Goal: Task Accomplishment & Management: Manage account settings

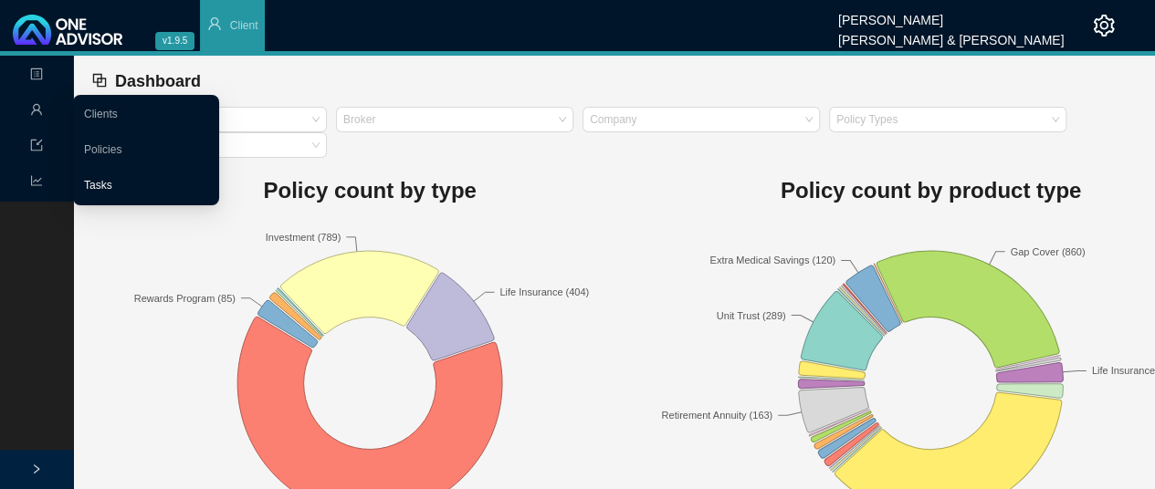
click at [108, 186] on link "Tasks" at bounding box center [98, 185] width 28 height 13
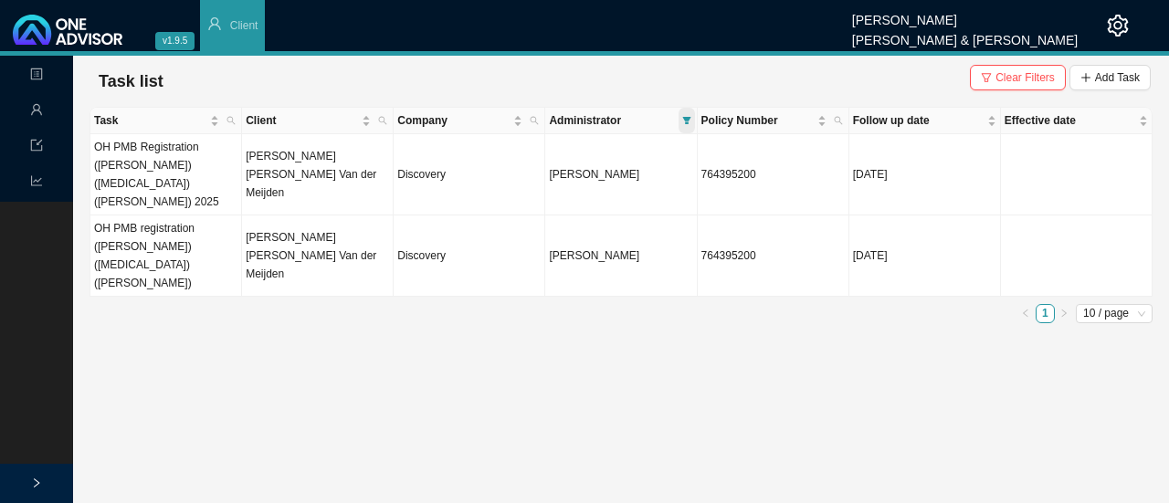
click at [688, 118] on icon "filter" at bounding box center [686, 120] width 8 height 7
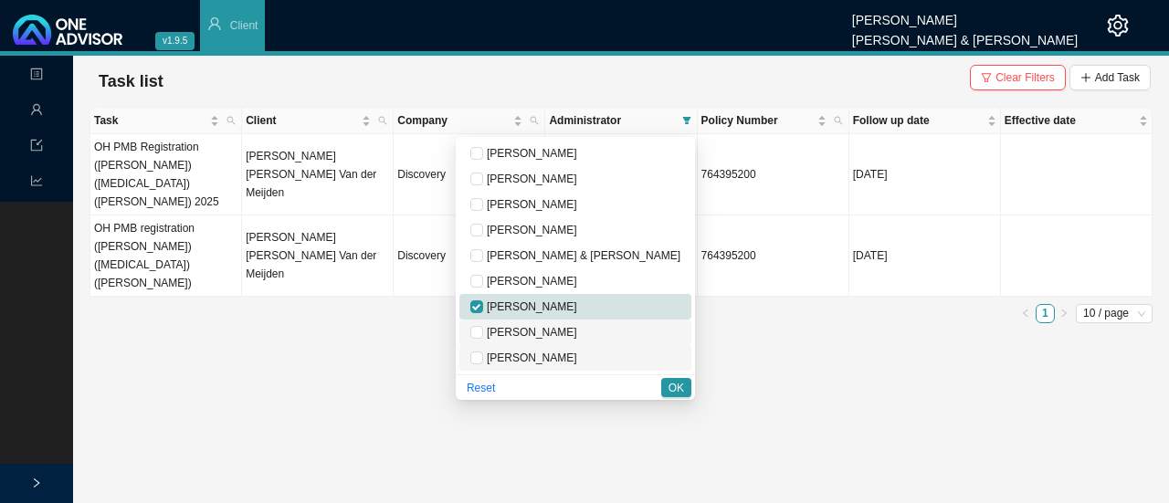
drag, startPoint x: 552, startPoint y: 331, endPoint x: 622, endPoint y: 346, distance: 70.9
click at [483, 331] on input "checkbox" at bounding box center [476, 332] width 13 height 13
checkbox input "true"
click at [674, 387] on span "OK" at bounding box center [676, 388] width 16 height 18
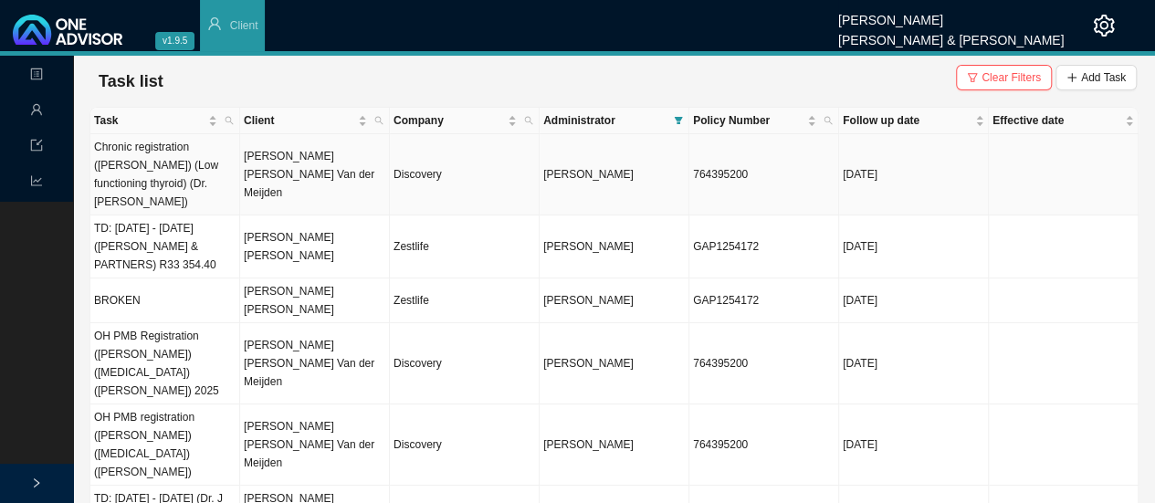
click at [194, 167] on td "Chronic registration ([PERSON_NAME]) (Low functioning thyroid) (Dr. [PERSON_NAM…" at bounding box center [165, 174] width 150 height 81
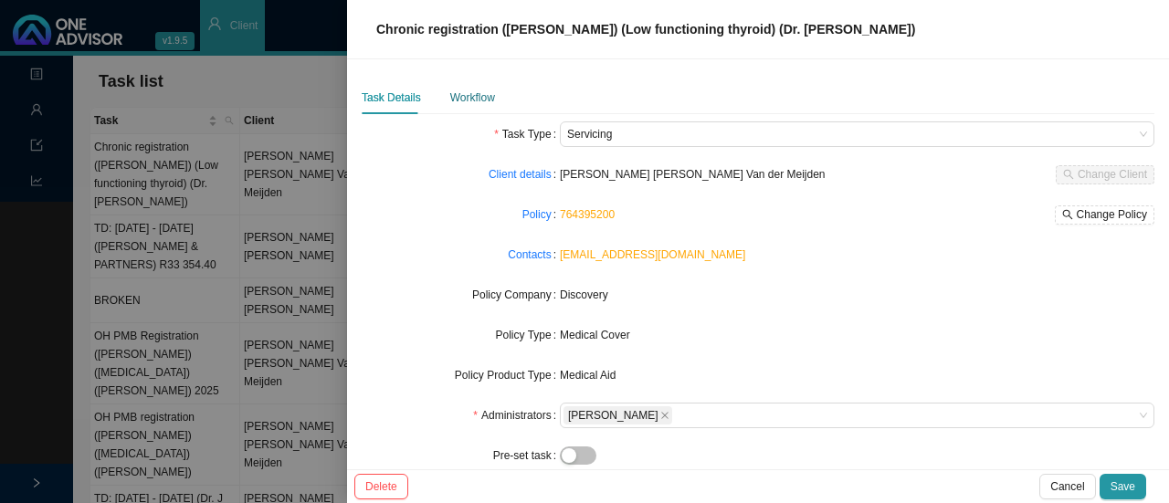
click at [456, 89] on div "Workflow" at bounding box center [472, 98] width 45 height 18
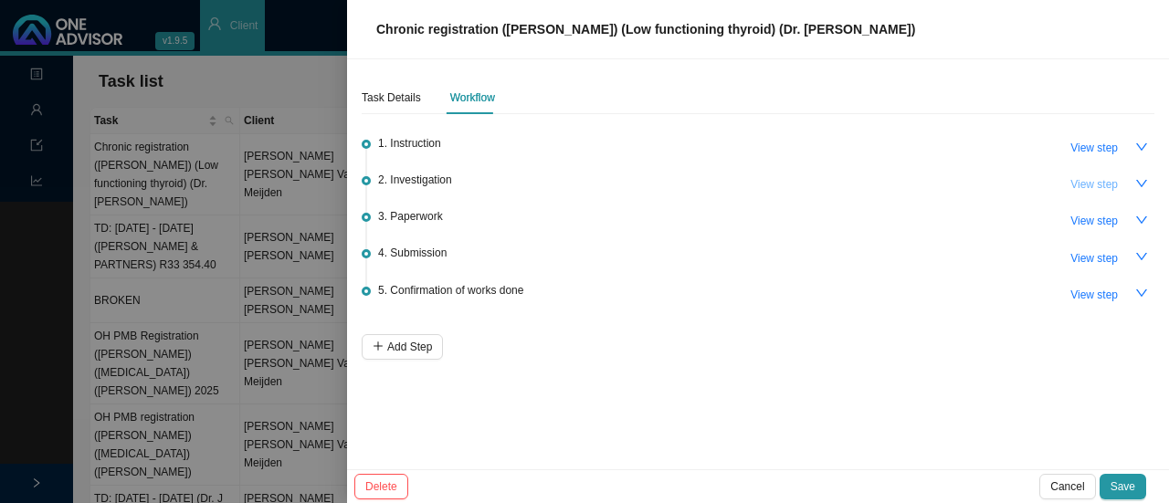
click at [1090, 184] on span "View step" at bounding box center [1093, 184] width 47 height 18
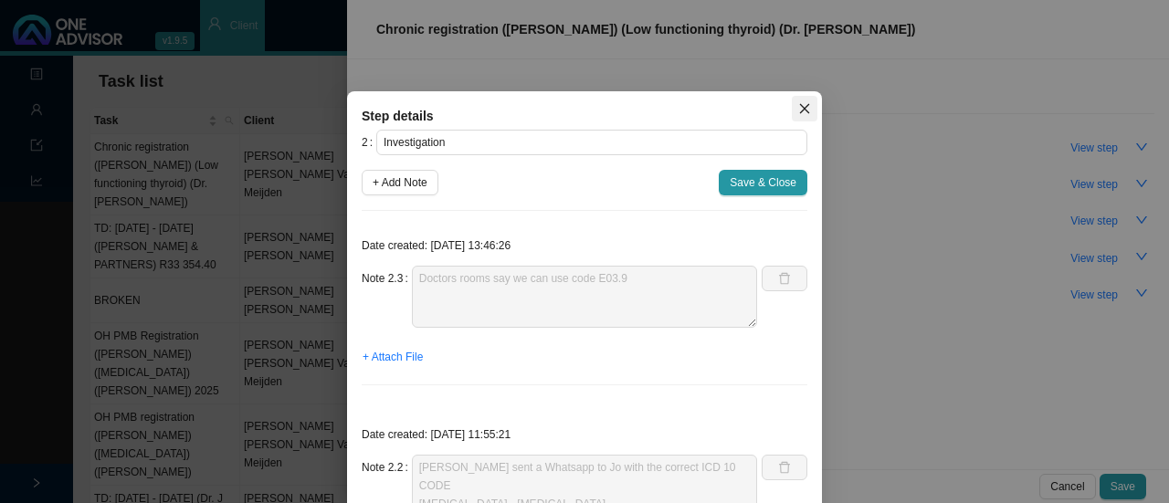
click at [800, 107] on icon "close" at bounding box center [804, 108] width 13 height 13
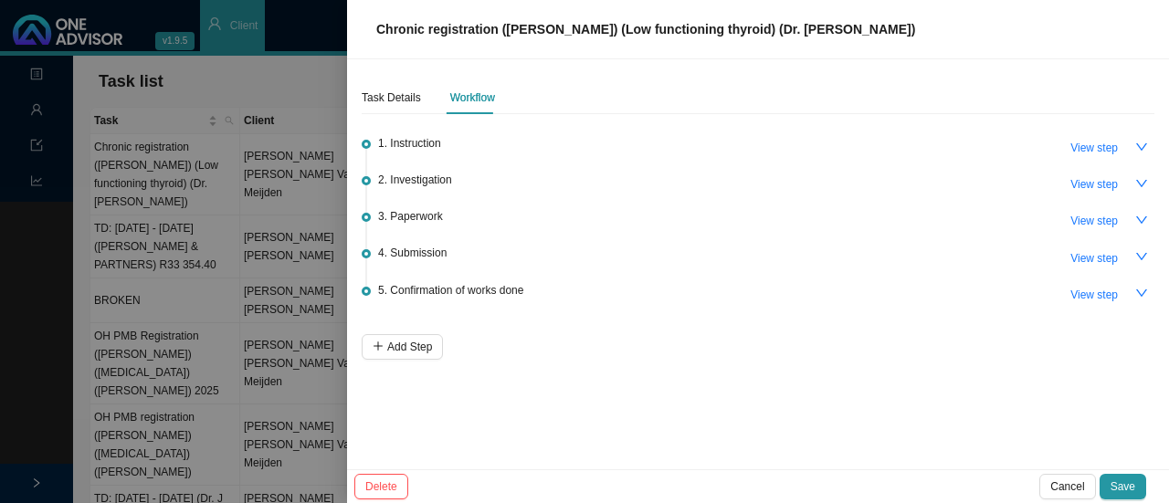
click at [218, 70] on div at bounding box center [584, 251] width 1169 height 503
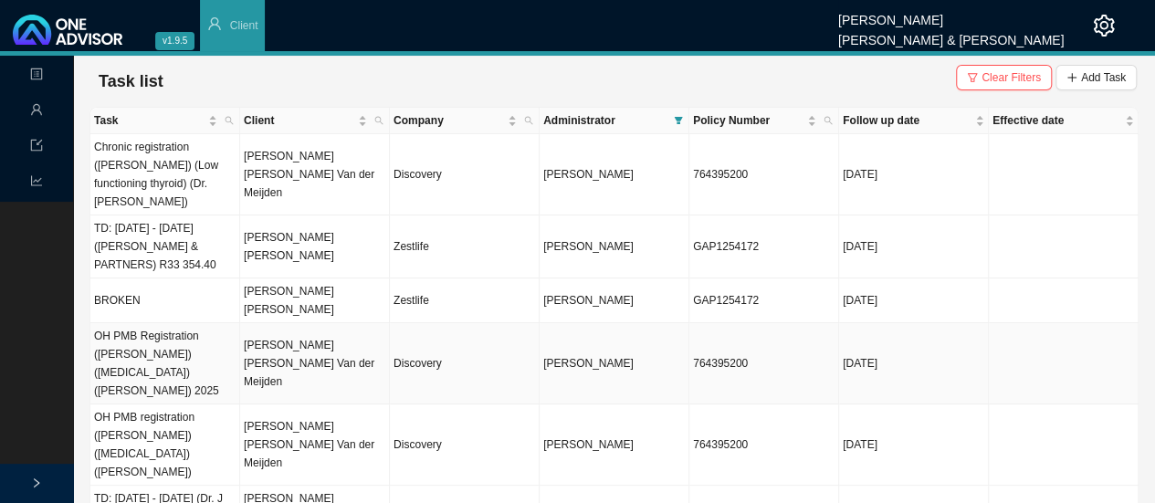
click at [212, 324] on td "OH PMB Registration ([PERSON_NAME]) ([MEDICAL_DATA]) ([PERSON_NAME]) 2025" at bounding box center [165, 363] width 150 height 81
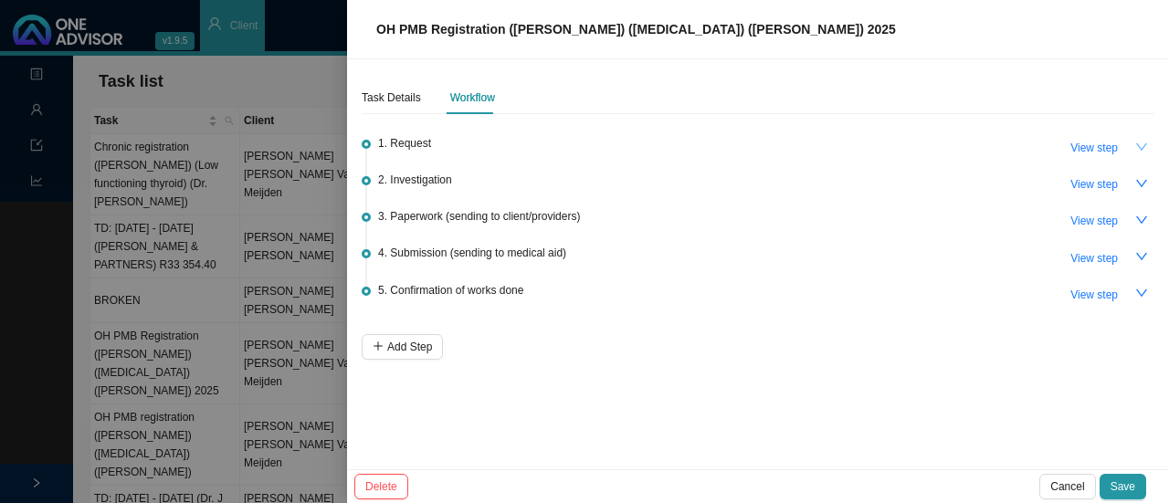
click at [1139, 144] on icon "down" at bounding box center [1141, 147] width 13 height 13
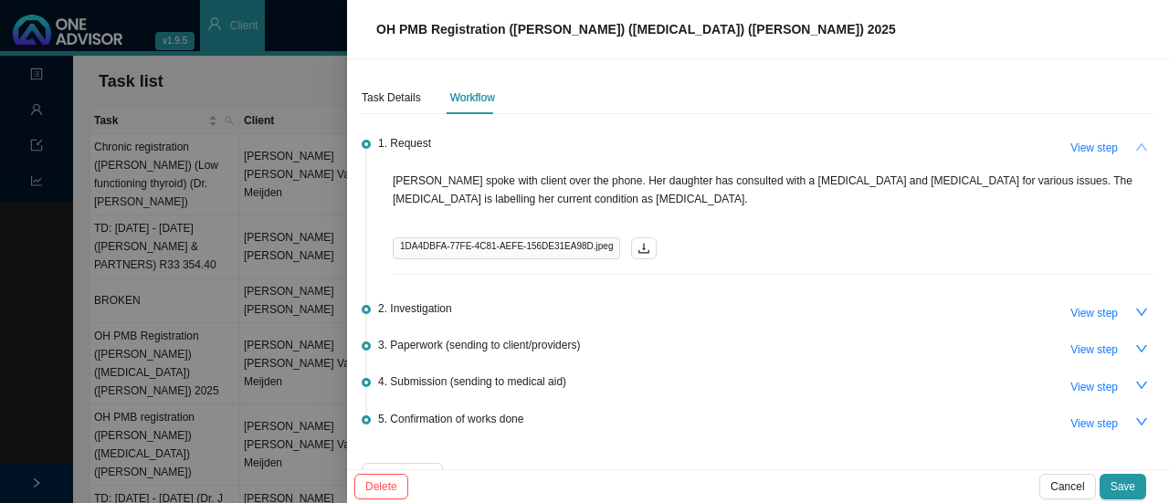
click at [1139, 144] on button "button" at bounding box center [1141, 147] width 26 height 26
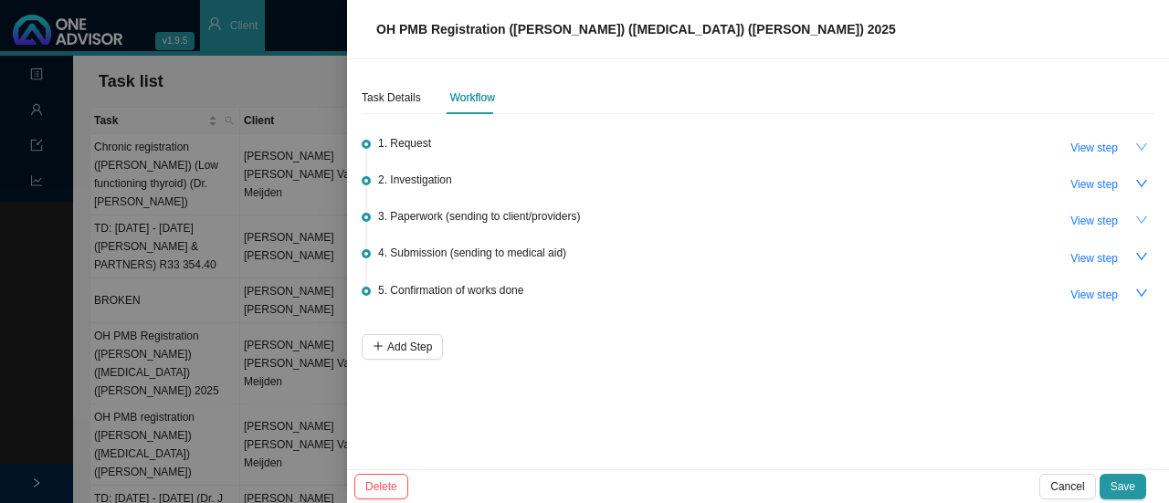
click at [1141, 218] on icon "down" at bounding box center [1141, 220] width 13 height 13
click at [1089, 216] on span "View step" at bounding box center [1093, 221] width 47 height 18
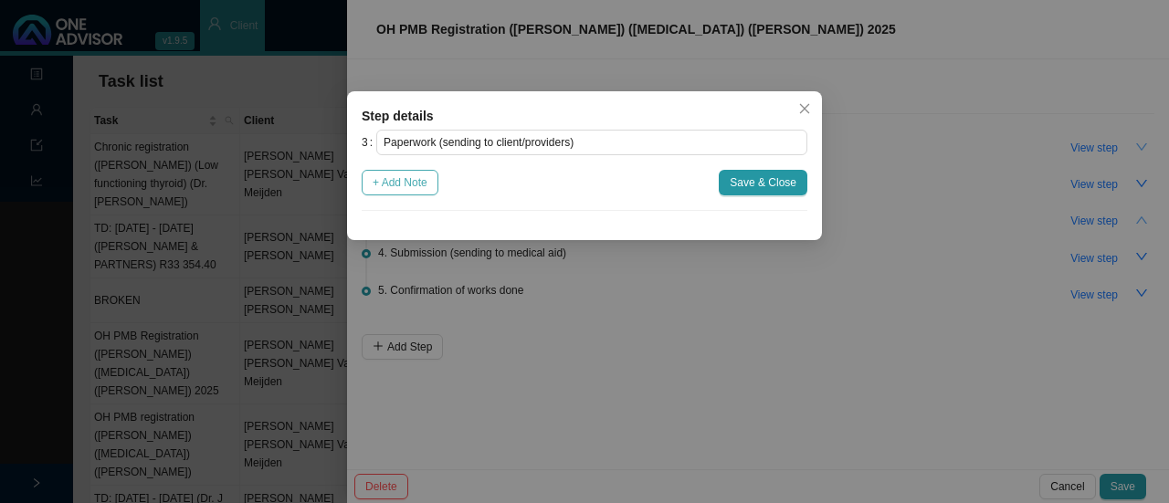
click at [401, 182] on span "+ Add Note" at bounding box center [400, 182] width 55 height 18
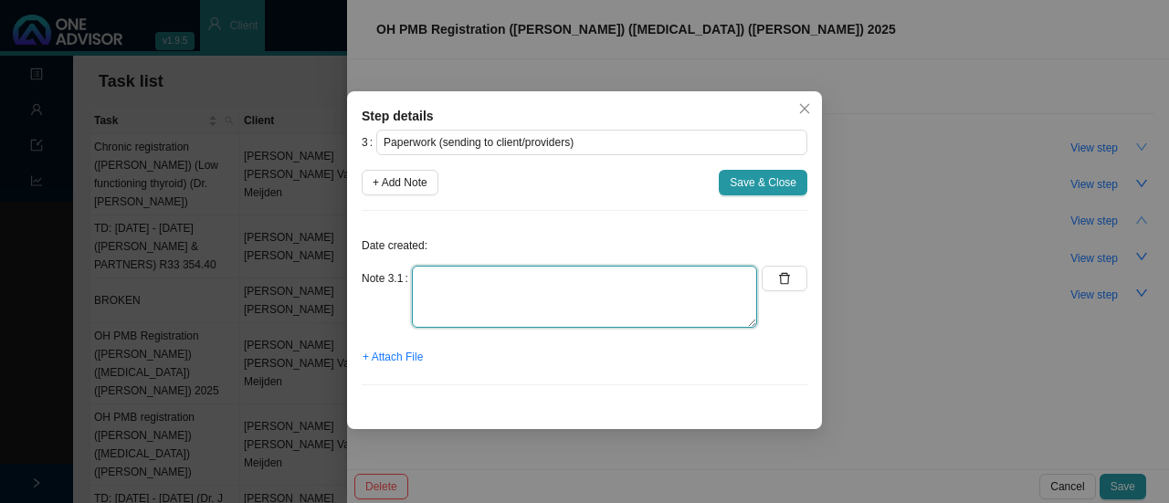
click at [503, 286] on textarea at bounding box center [584, 297] width 345 height 62
drag, startPoint x: 495, startPoint y: 274, endPoint x: 524, endPoint y: 268, distance: 29.9
click at [494, 273] on textarea "Sent client PMB to complete and sign" at bounding box center [584, 297] width 345 height 62
click at [637, 269] on textarea "Sent client PMB form to complete and sign" at bounding box center [584, 297] width 345 height 62
type textarea "Sent client PMB form to complete and sign Sent client W/App"
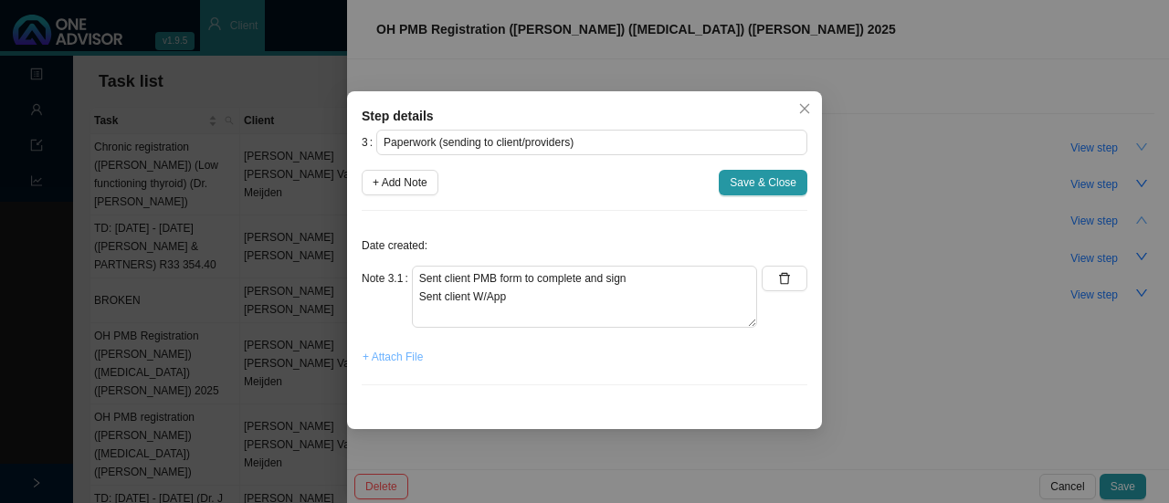
click at [384, 357] on span "+ Attach File" at bounding box center [392, 357] width 60 height 18
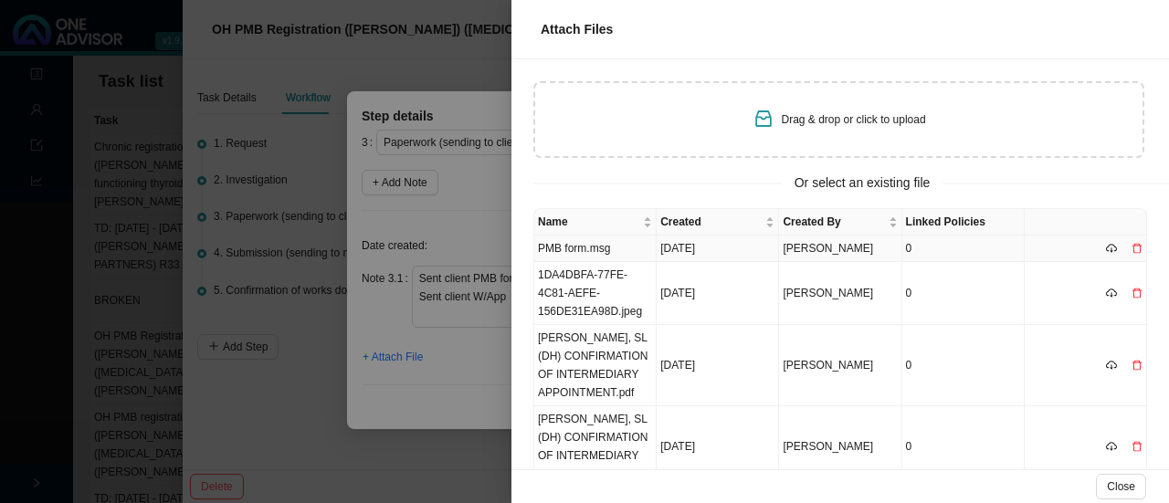
click at [589, 251] on td "PMB form.msg" at bounding box center [595, 249] width 122 height 26
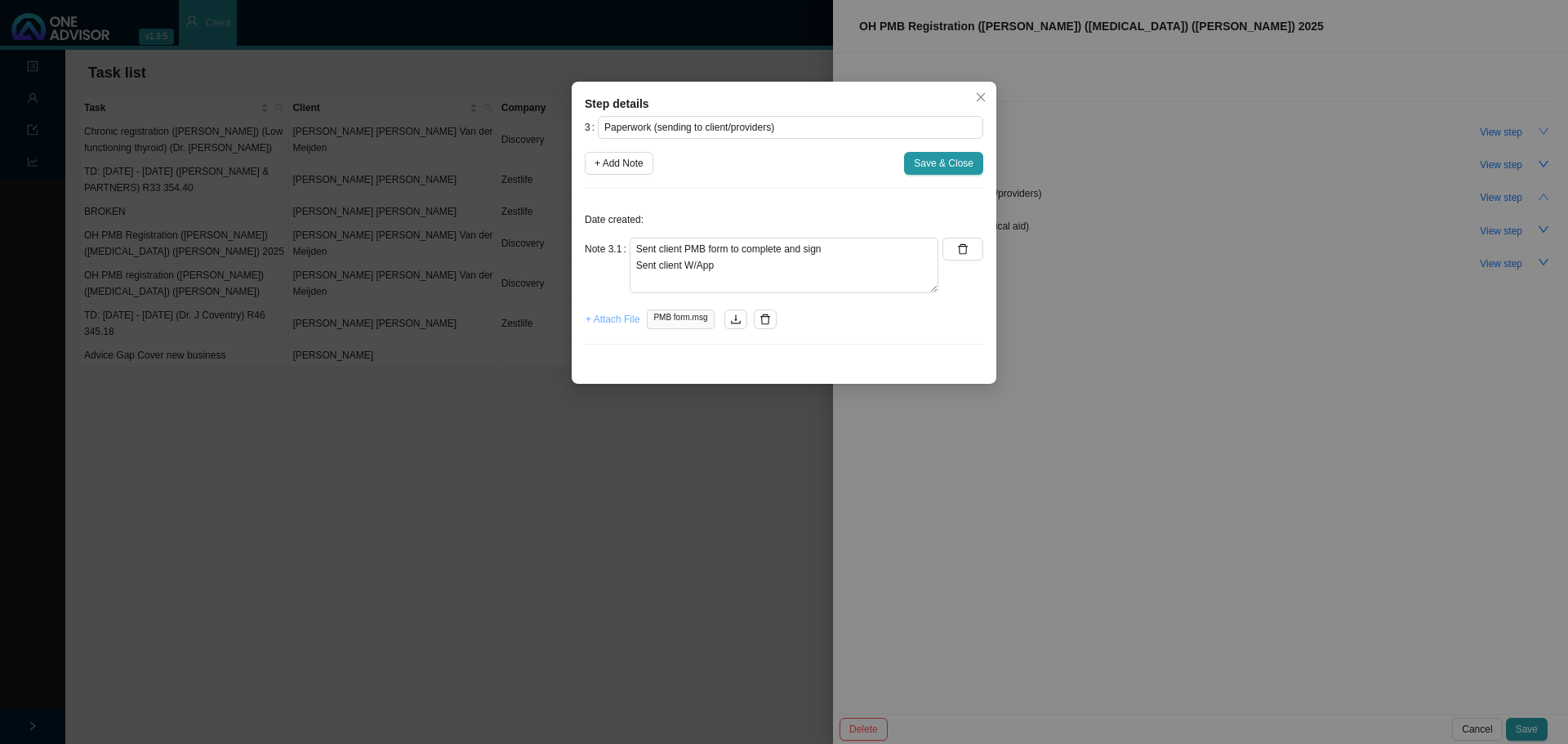
click at [611, 322] on span "+ Attach File" at bounding box center [613, 319] width 54 height 16
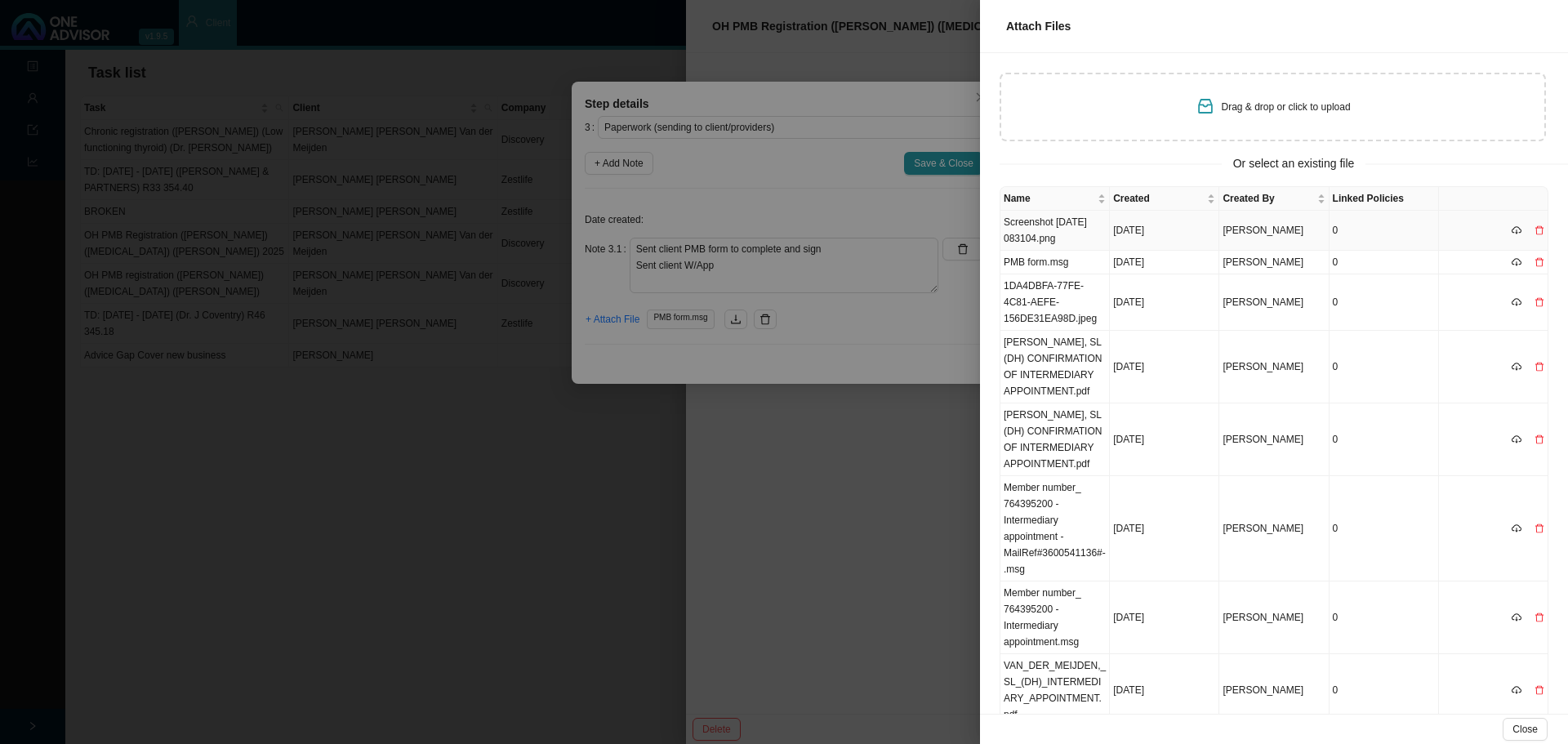
click at [1039, 234] on td "Screenshot [DATE] 083104.png" at bounding box center [1055, 231] width 109 height 40
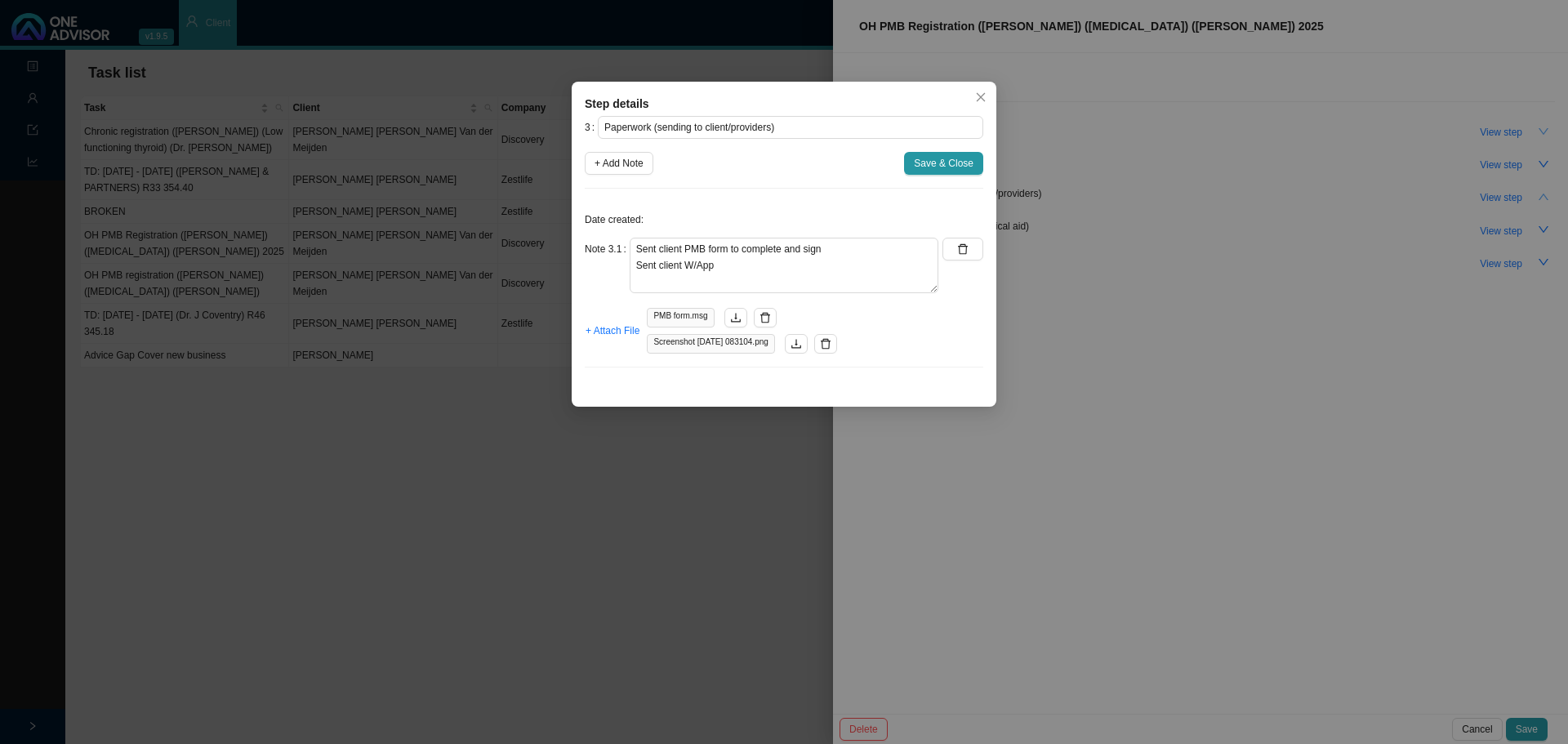
click at [934, 165] on span "Save & Close" at bounding box center [944, 163] width 60 height 16
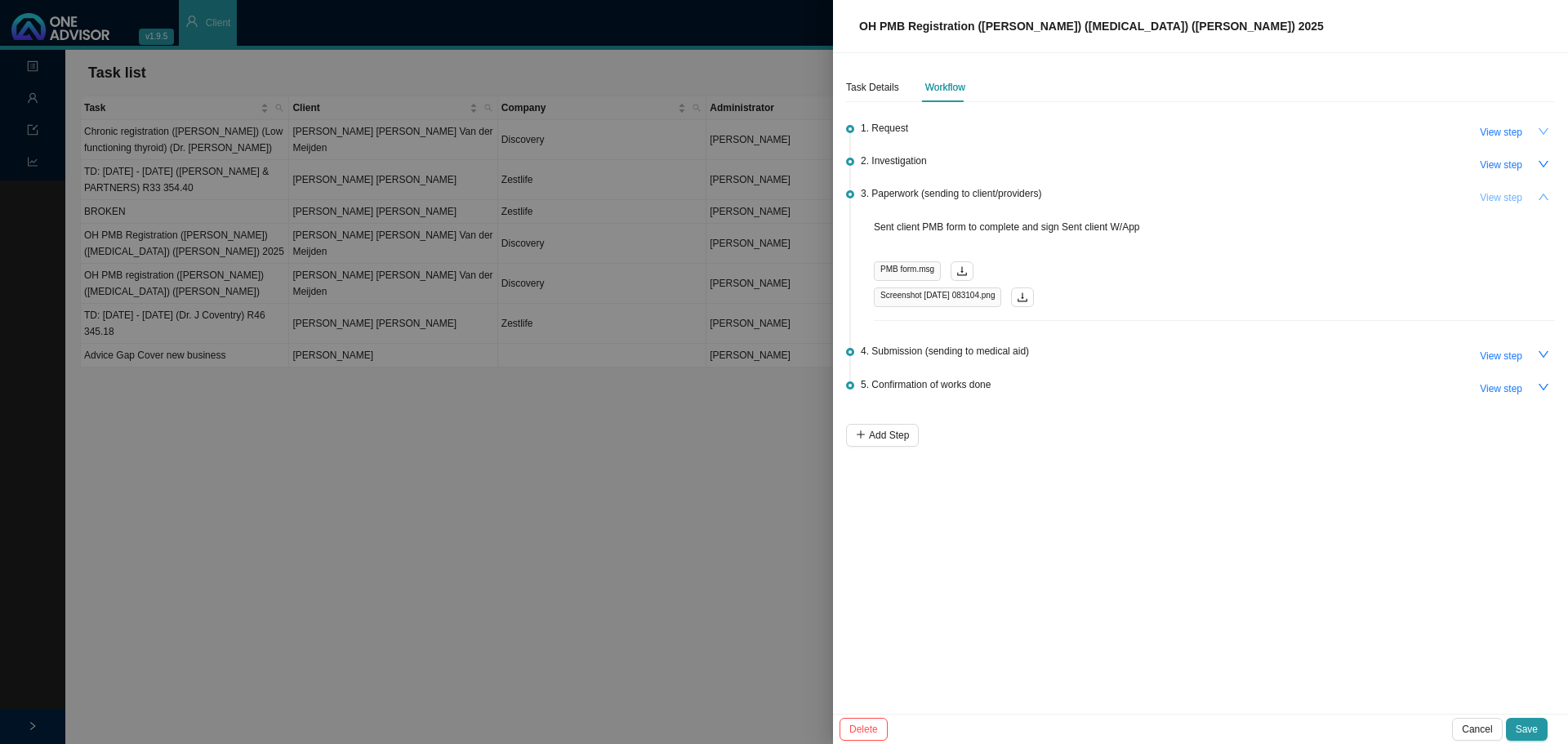
click at [1045, 193] on span "View step" at bounding box center [1500, 198] width 42 height 16
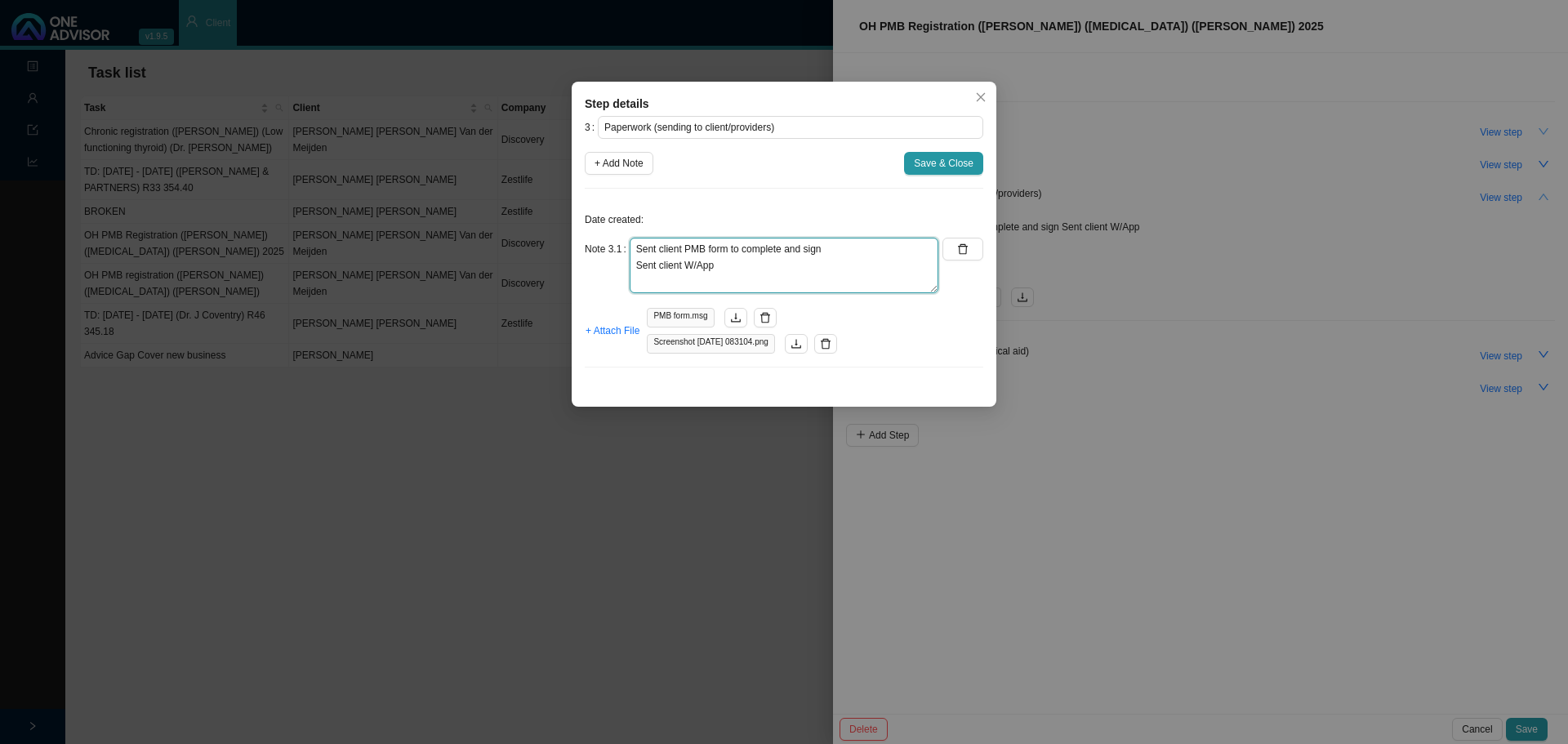
drag, startPoint x: 763, startPoint y: 267, endPoint x: 690, endPoint y: 266, distance: 73.0
click at [762, 267] on textarea "Sent client PMB form to complete and sign Sent client W/App" at bounding box center [784, 266] width 309 height 55
drag, startPoint x: 633, startPoint y: 245, endPoint x: 689, endPoint y: 244, distance: 56.0
click at [635, 244] on textarea "Sent client PMB form to complete and sign Sent client W/App" at bounding box center [784, 266] width 309 height 55
click at [635, 266] on textarea "- Sent client PMB form to complete and sign Sent client W/App" at bounding box center [784, 266] width 309 height 55
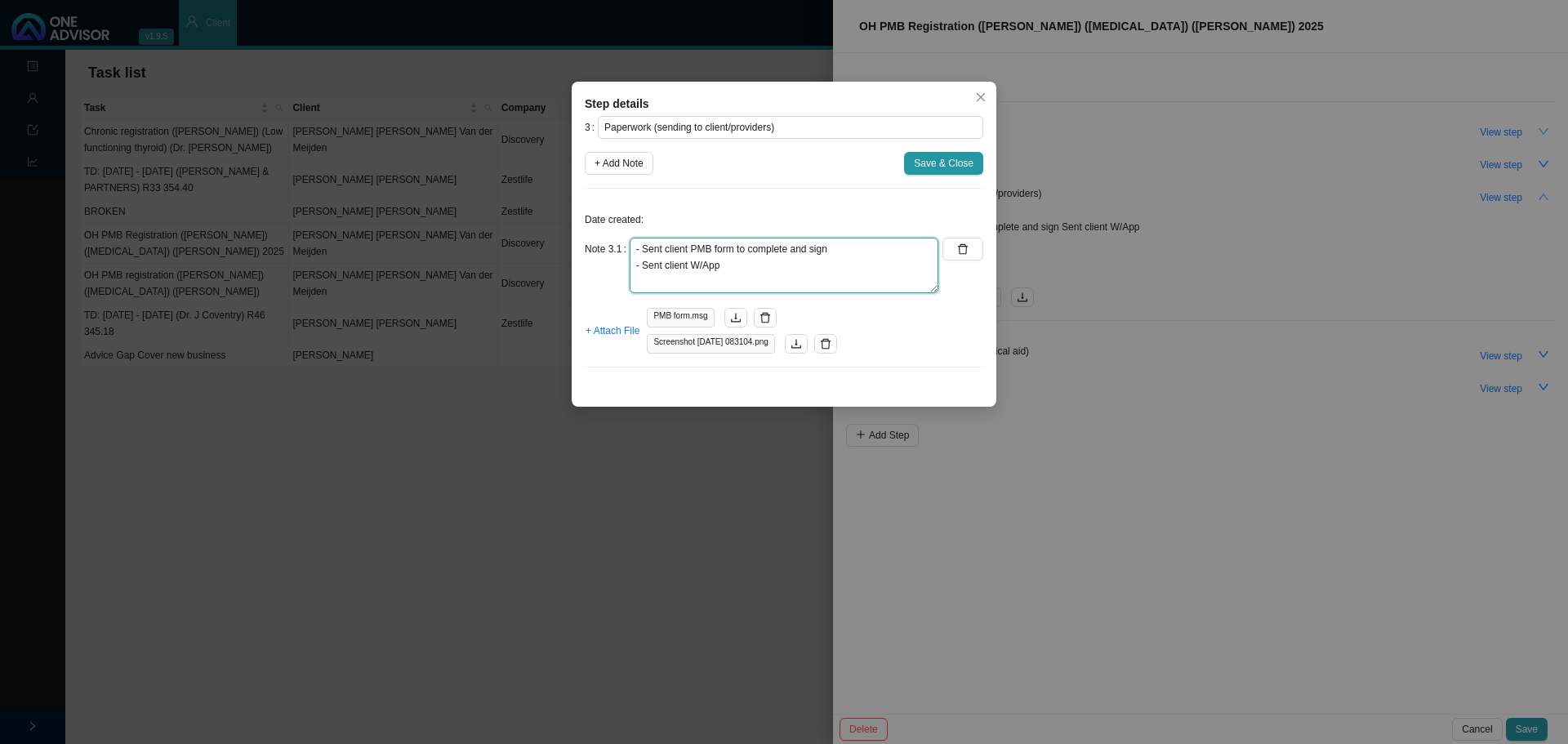
click at [776, 272] on textarea "- Sent client PMB form to complete and sign - Sent client W/App" at bounding box center [784, 266] width 309 height 55
type textarea "- Sent client PMB form to complete and sign - Sent client W/App"
click at [931, 165] on span "Save & Close" at bounding box center [944, 163] width 60 height 16
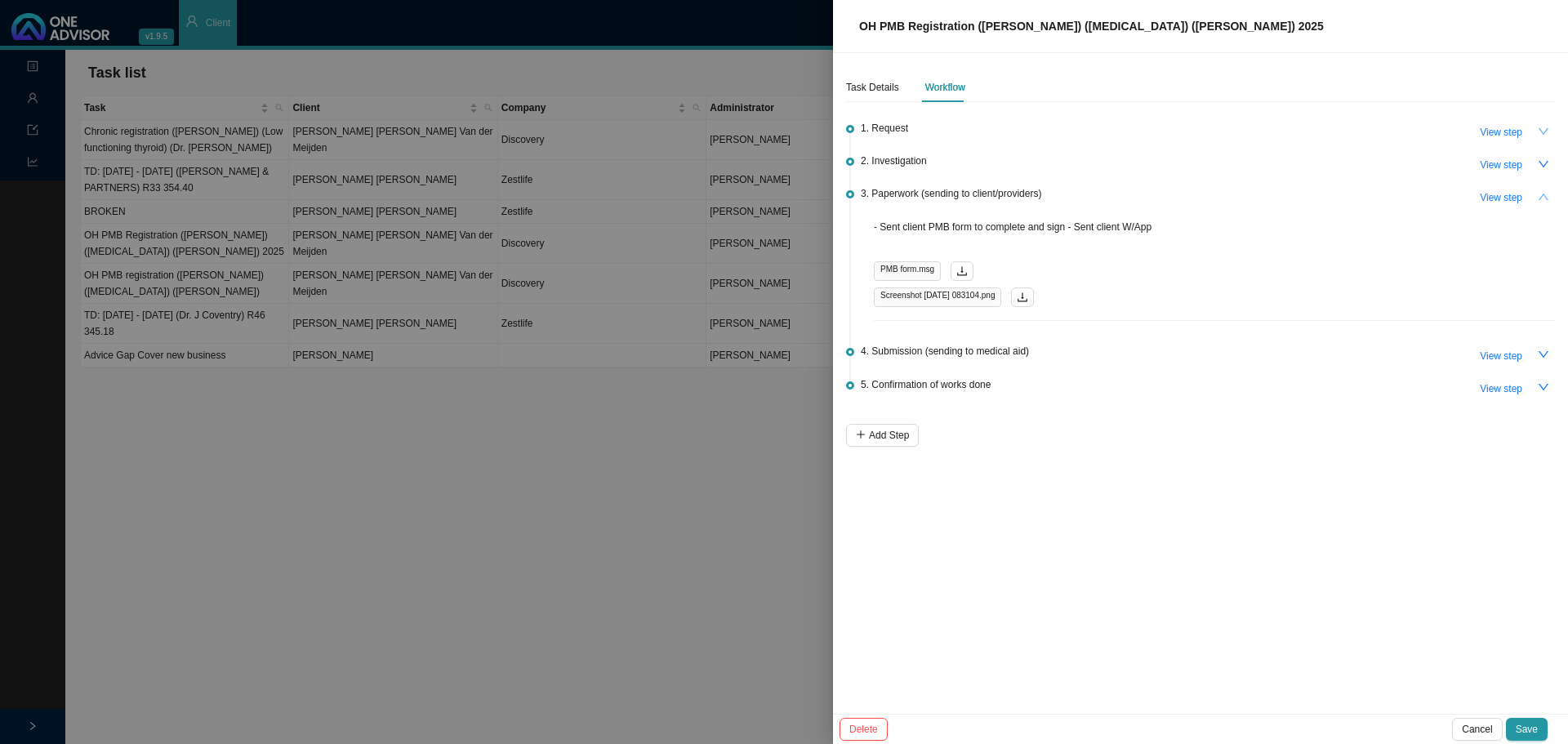
click at [774, 449] on div at bounding box center [784, 372] width 1568 height 744
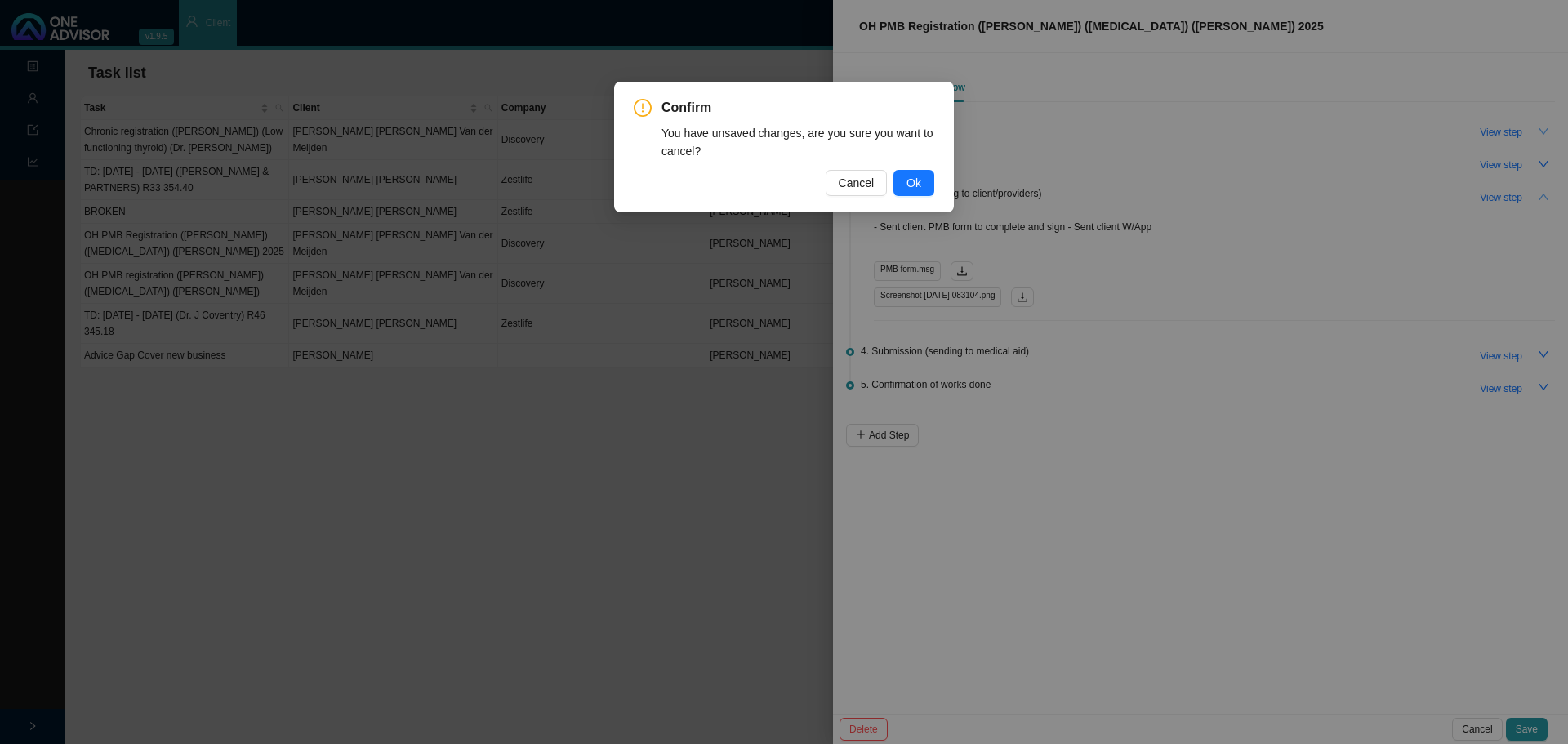
drag, startPoint x: 1136, startPoint y: 526, endPoint x: 1489, endPoint y: 578, distance: 356.8
click at [1045, 449] on div "Confirm You have unsaved changes, are you sure you want to cancel? Cancel Ok" at bounding box center [784, 372] width 1568 height 744
click at [846, 181] on span "Cancel" at bounding box center [857, 182] width 36 height 18
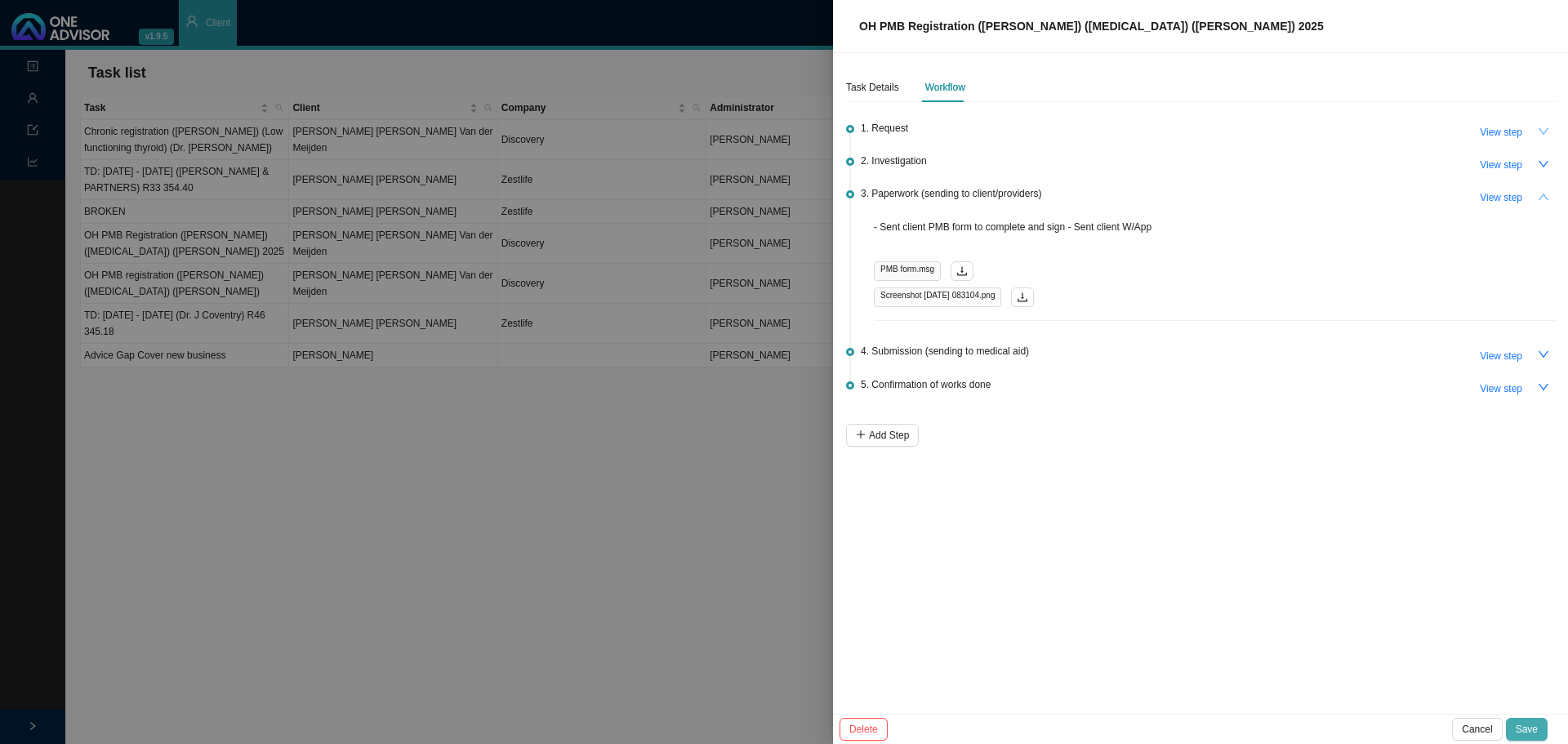
click at [1045, 449] on button "Save" at bounding box center [1527, 730] width 42 height 23
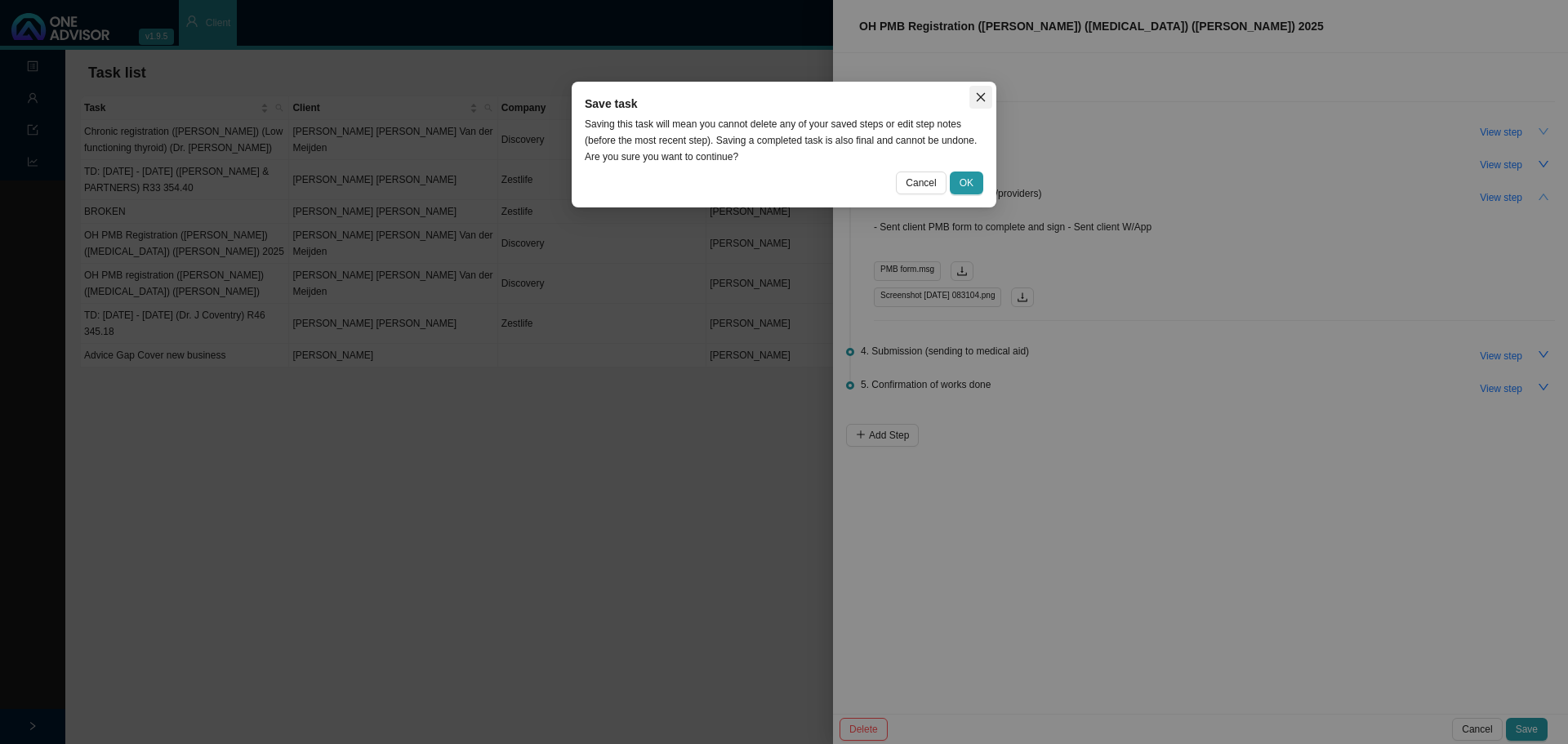
click at [981, 91] on icon "close" at bounding box center [980, 97] width 12 height 12
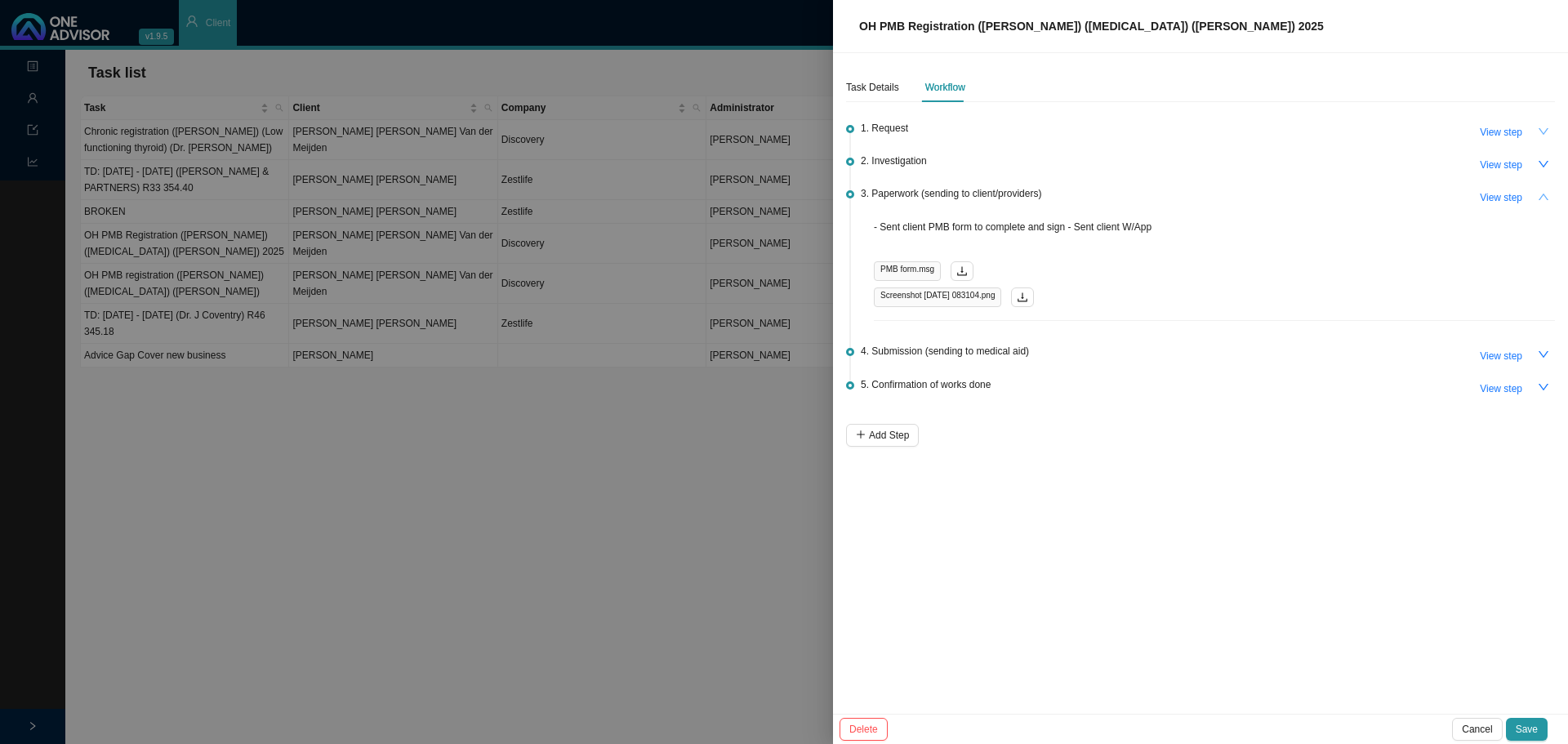
click at [1045, 449] on div "Task Details Workflow 1. Request View step 2. Investigation View step 3. Paperw…" at bounding box center [1200, 383] width 735 height 661
click at [774, 449] on div at bounding box center [784, 372] width 1568 height 744
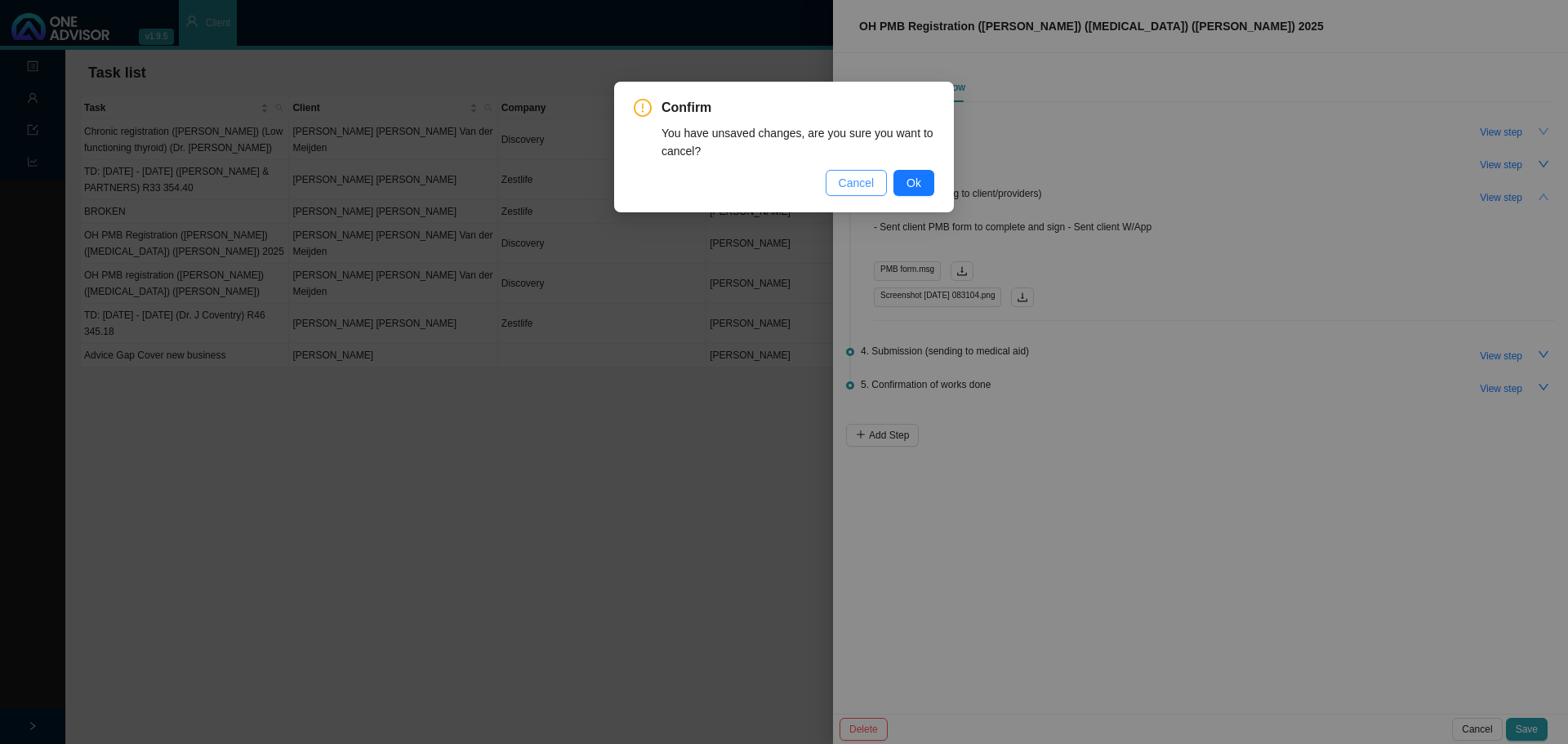
click at [852, 182] on span "Cancel" at bounding box center [857, 182] width 36 height 18
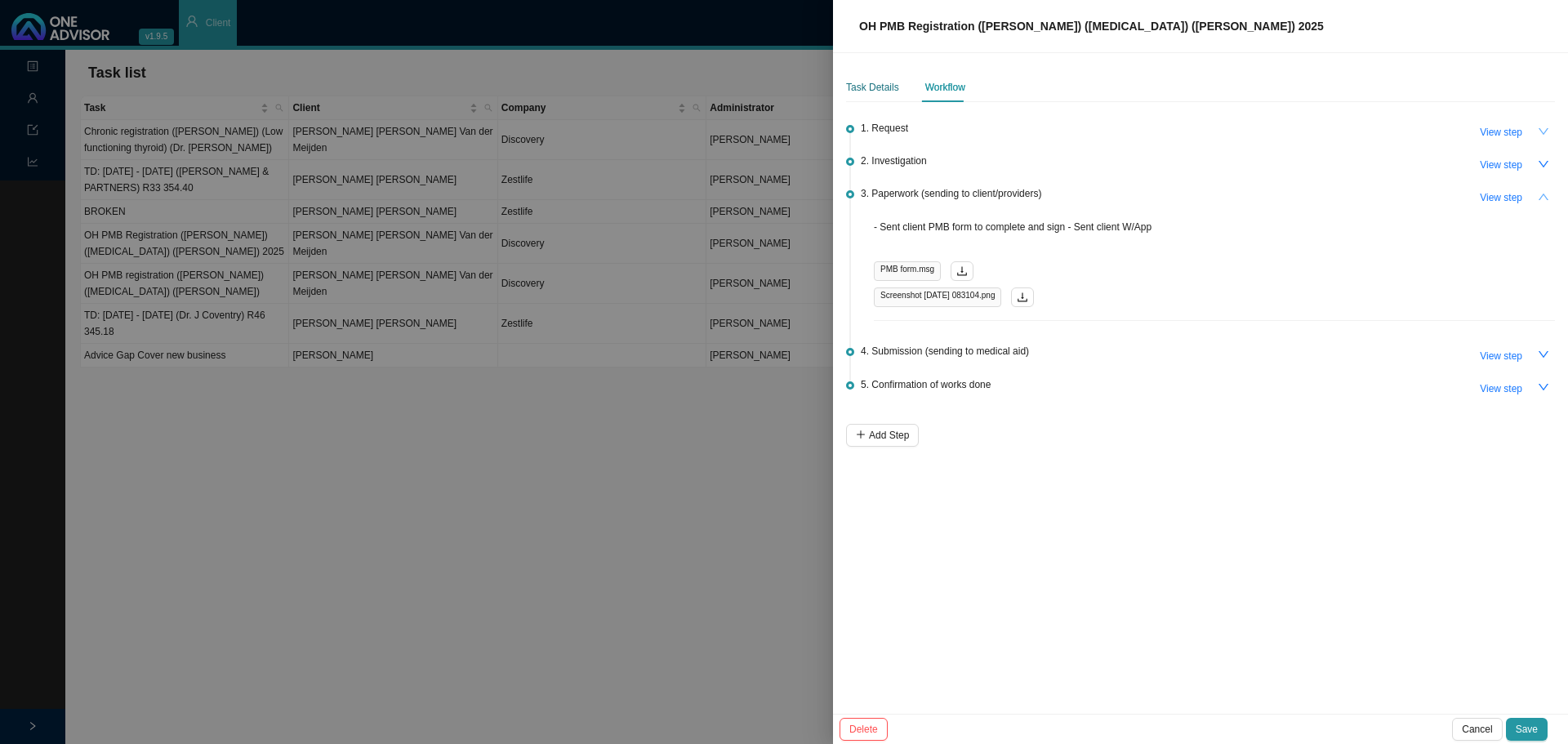
click at [865, 80] on div "Task Details" at bounding box center [872, 88] width 53 height 16
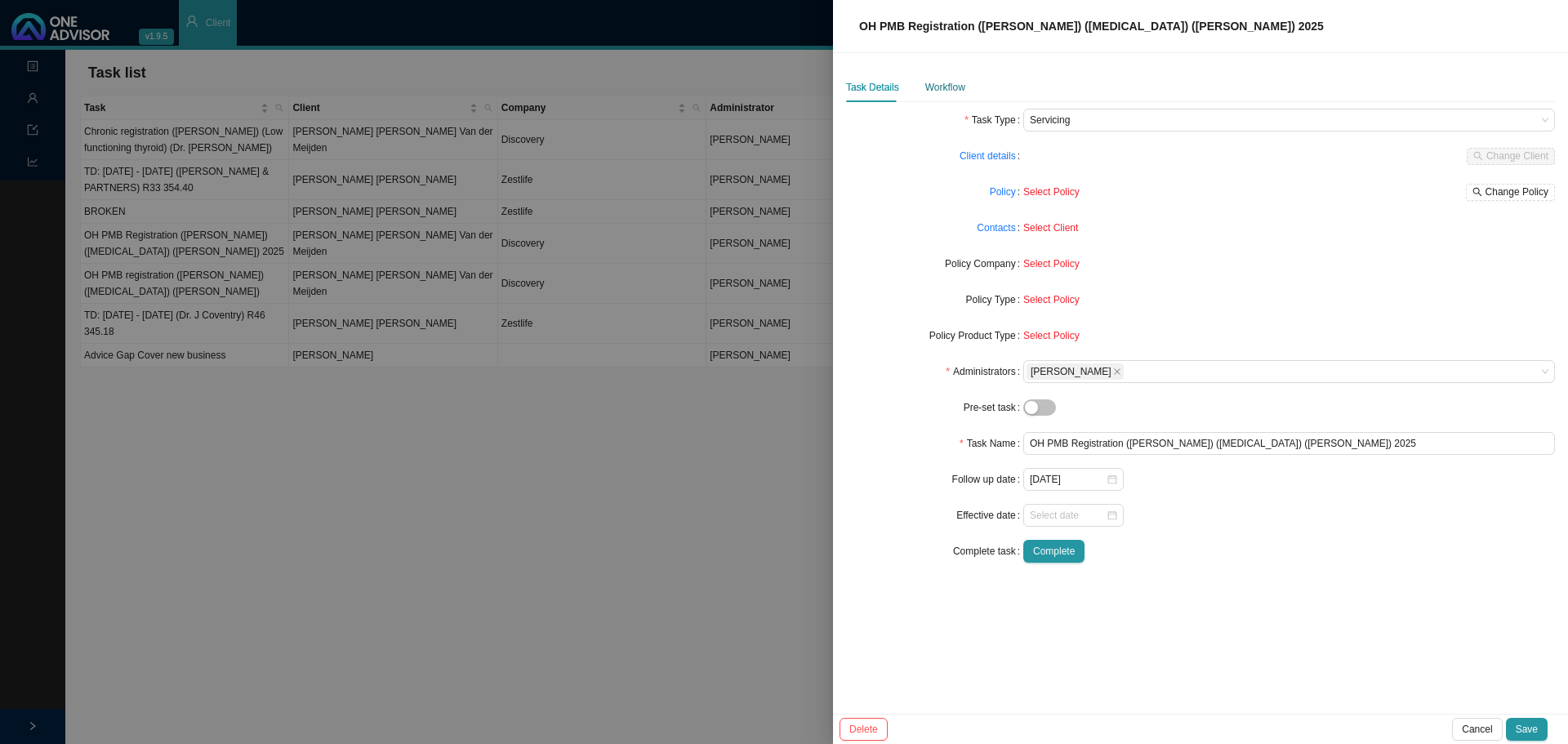
click at [944, 80] on div "Workflow" at bounding box center [945, 88] width 40 height 16
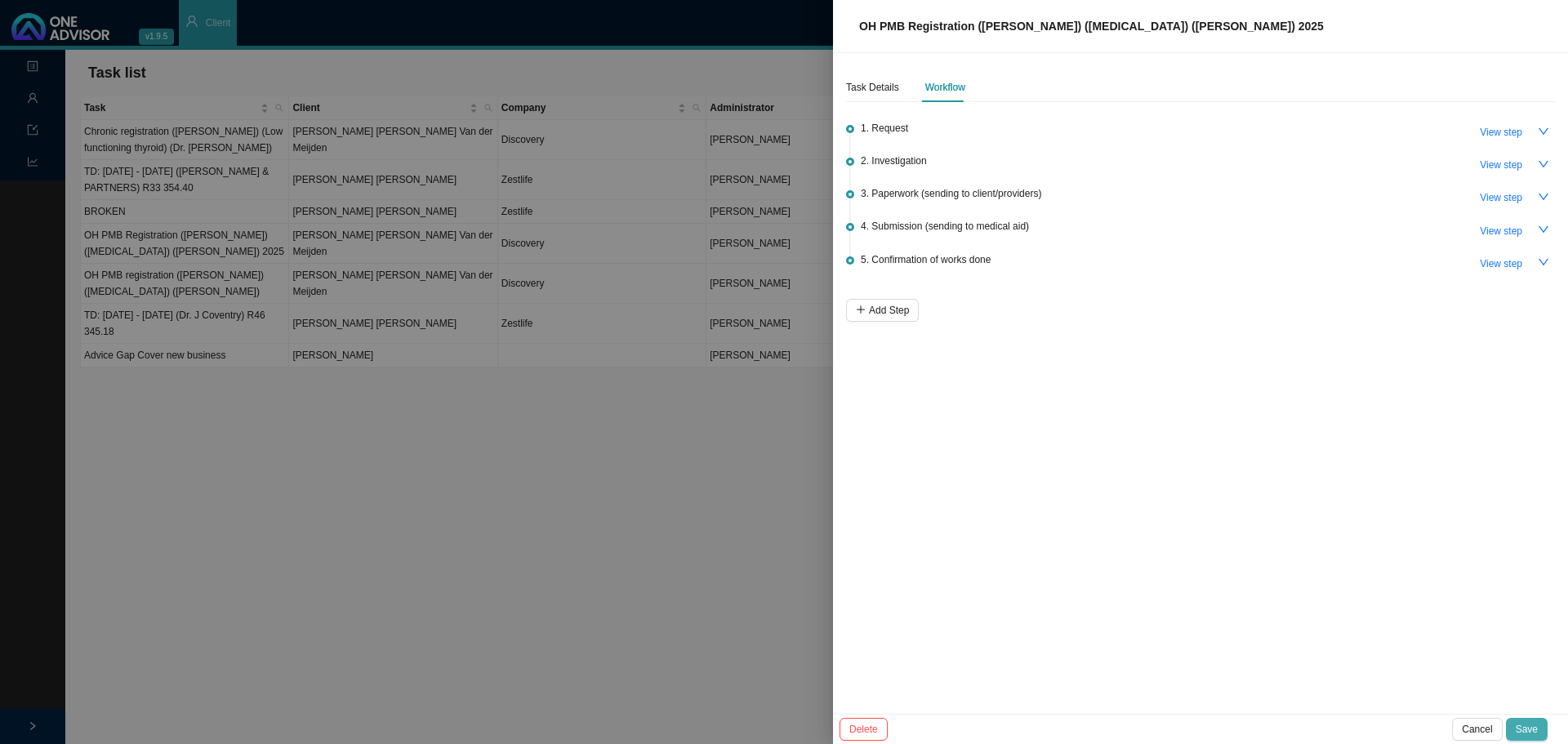
click at [1045, 449] on button "Save" at bounding box center [1527, 730] width 42 height 23
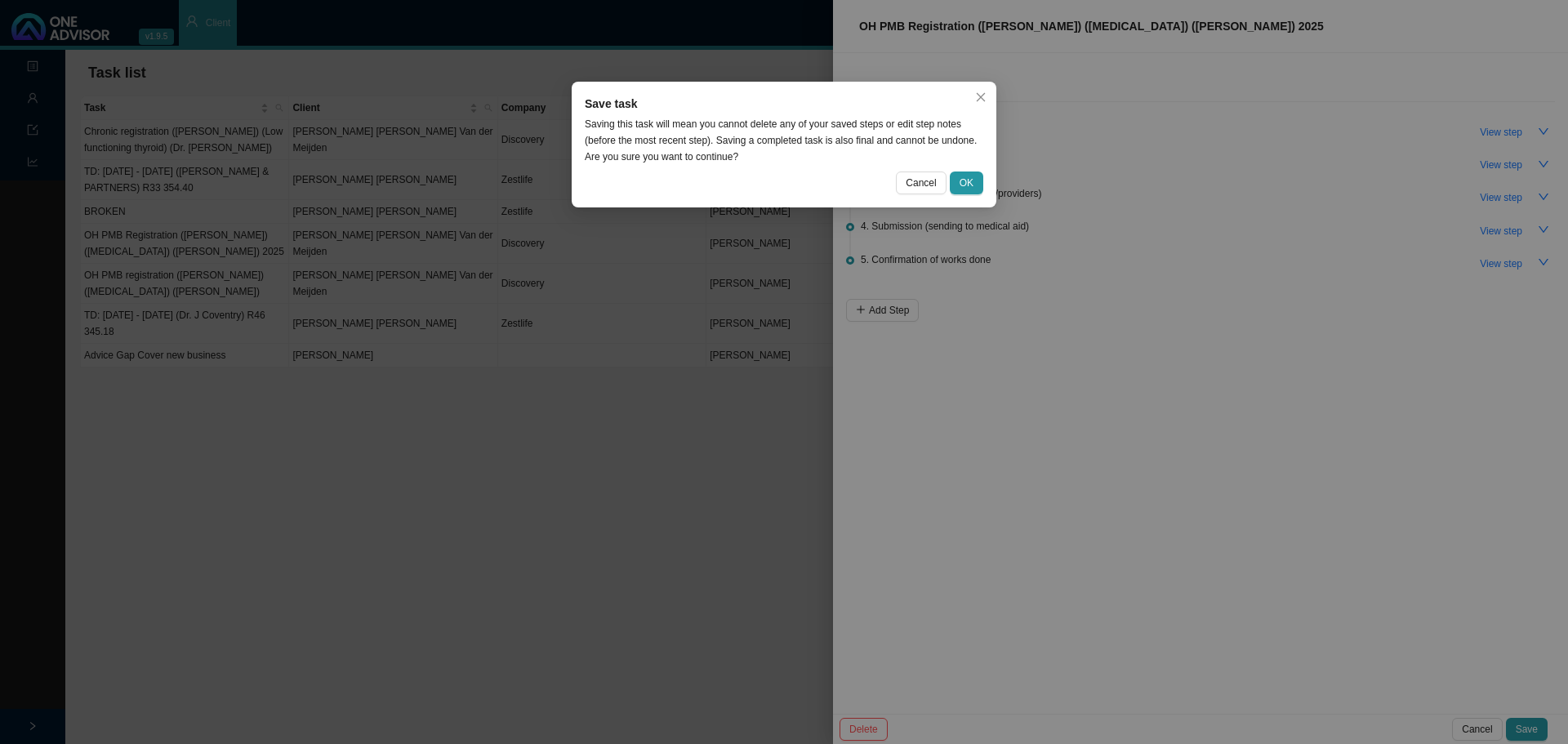
click at [960, 191] on button "OK" at bounding box center [966, 183] width 33 height 23
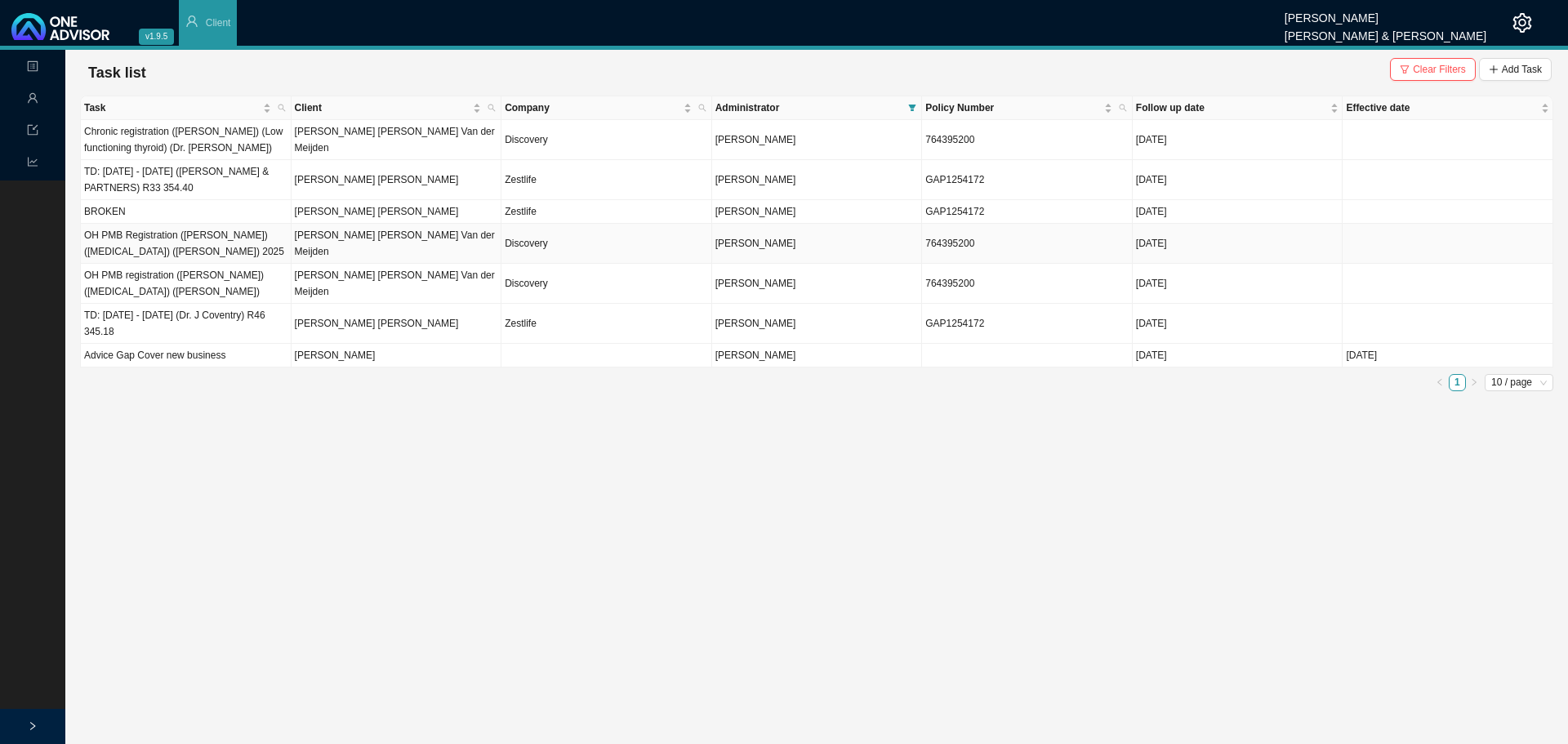
click at [255, 242] on td "OH PMB Registration ([PERSON_NAME]) ([MEDICAL_DATA]) ([PERSON_NAME]) 2025" at bounding box center [186, 243] width 211 height 40
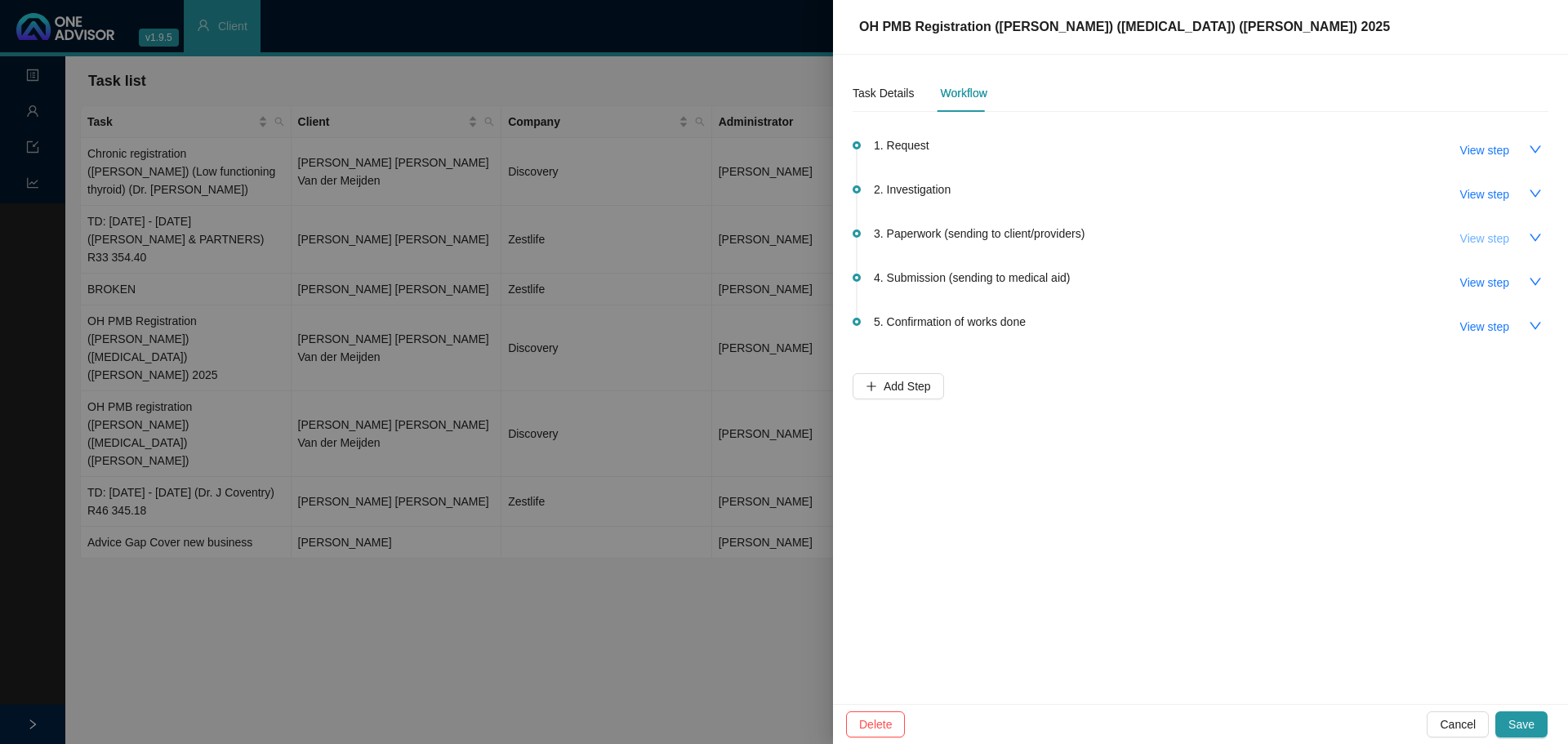
click at [1045, 240] on span "View step" at bounding box center [1484, 239] width 49 height 18
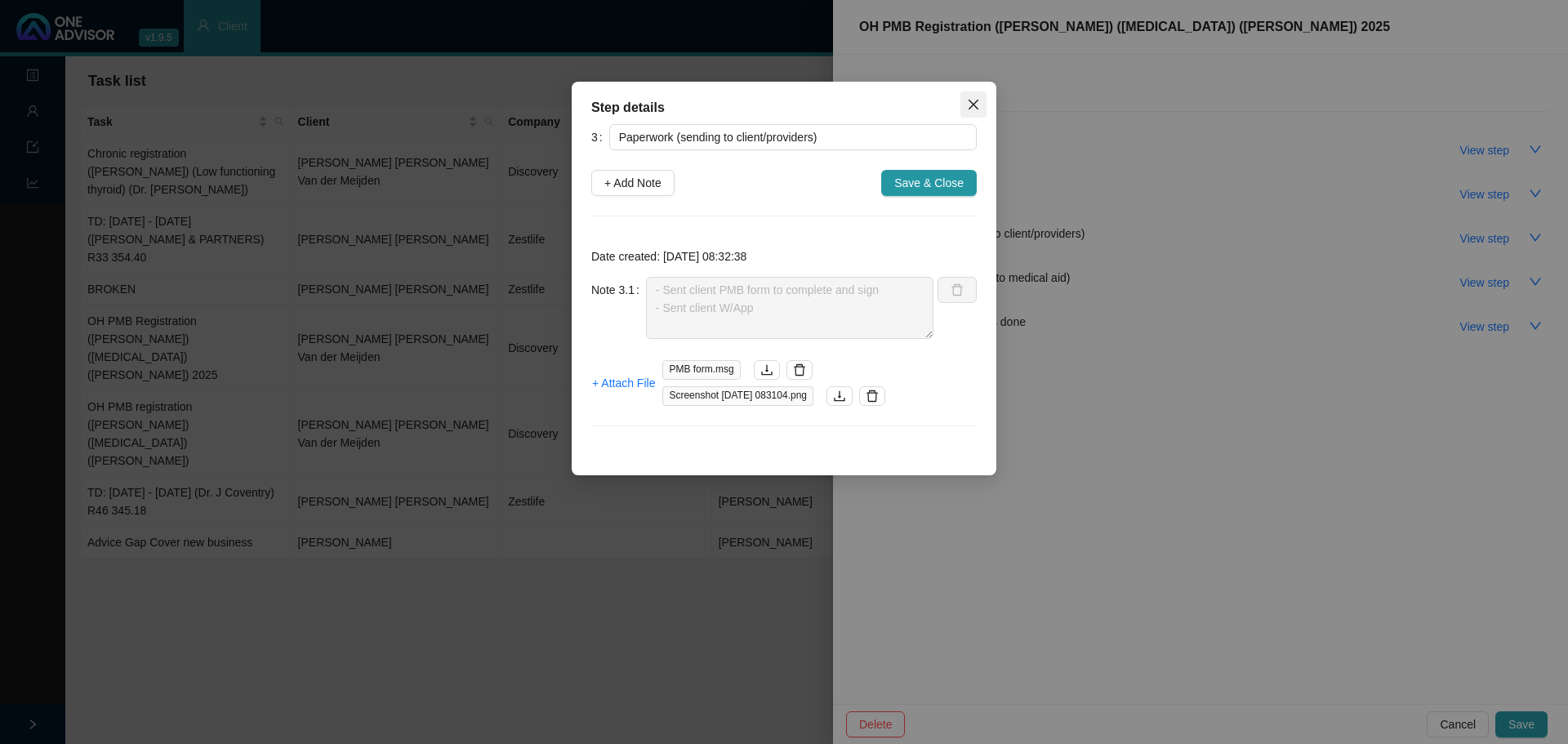
click at [965, 98] on span "Close" at bounding box center [973, 105] width 26 height 13
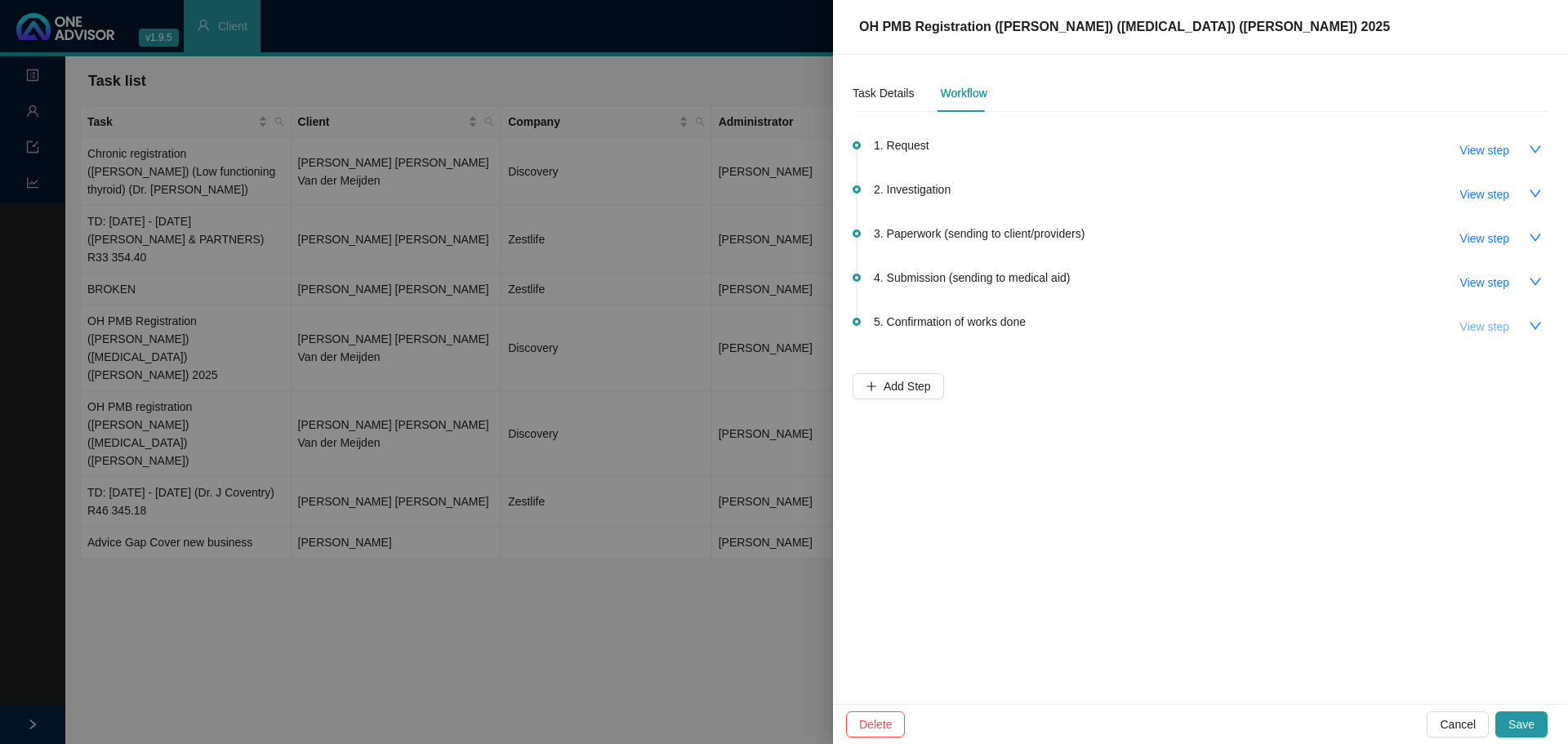
click at [1045, 328] on span "View step" at bounding box center [1484, 326] width 49 height 18
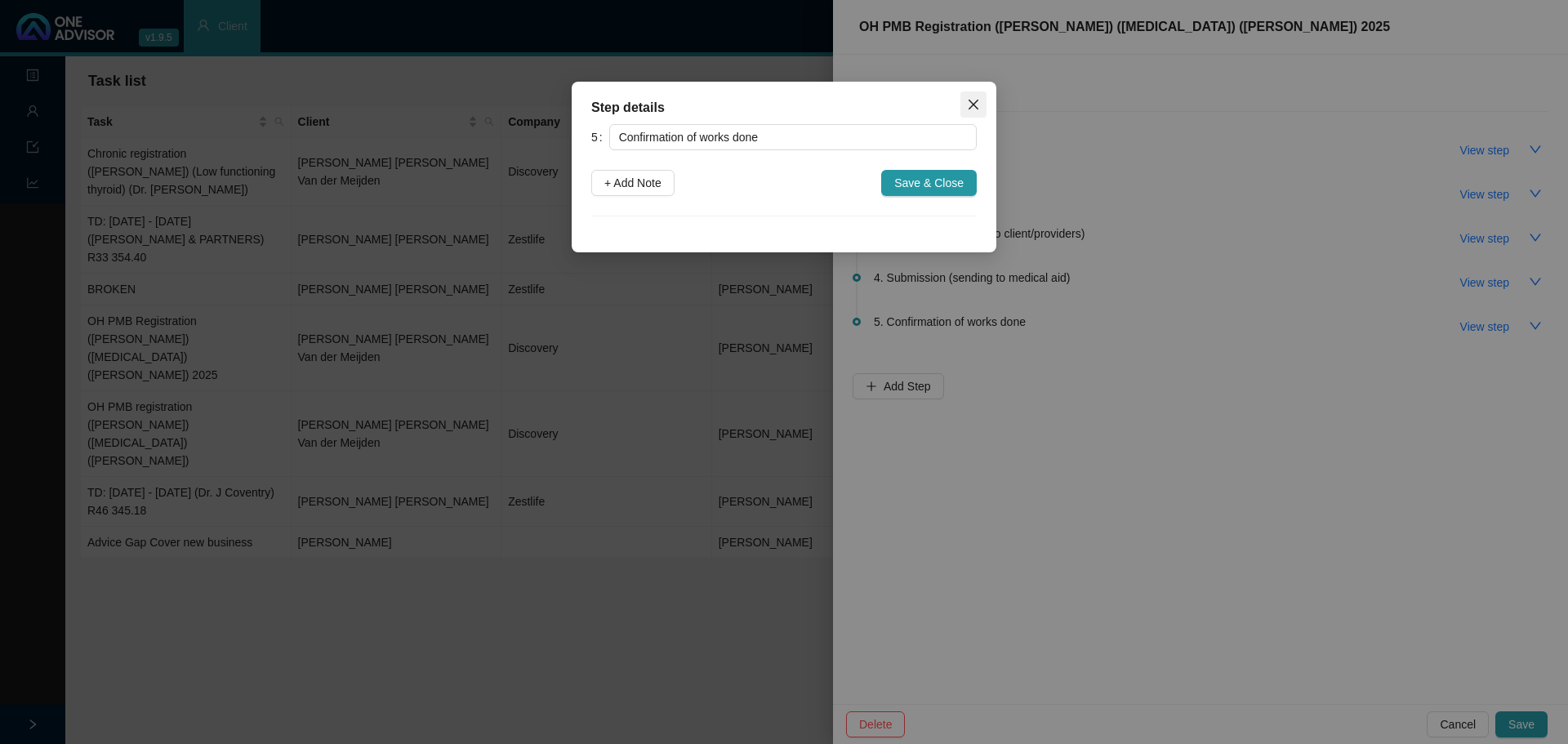
click at [971, 101] on icon "close" at bounding box center [973, 105] width 13 height 13
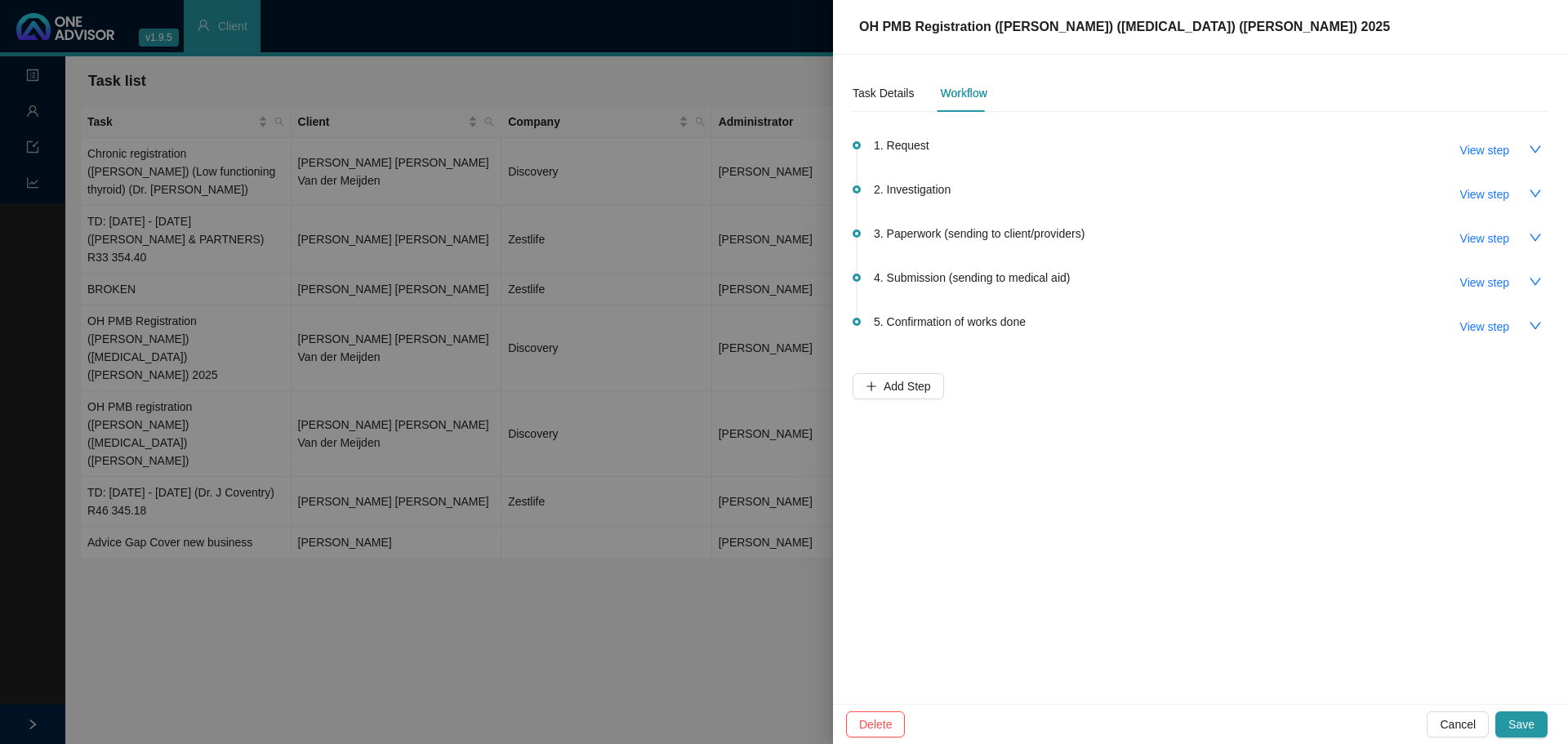
click at [1045, 239] on span "View step" at bounding box center [1484, 239] width 49 height 18
type input "Paperwork (sending to client/providers)"
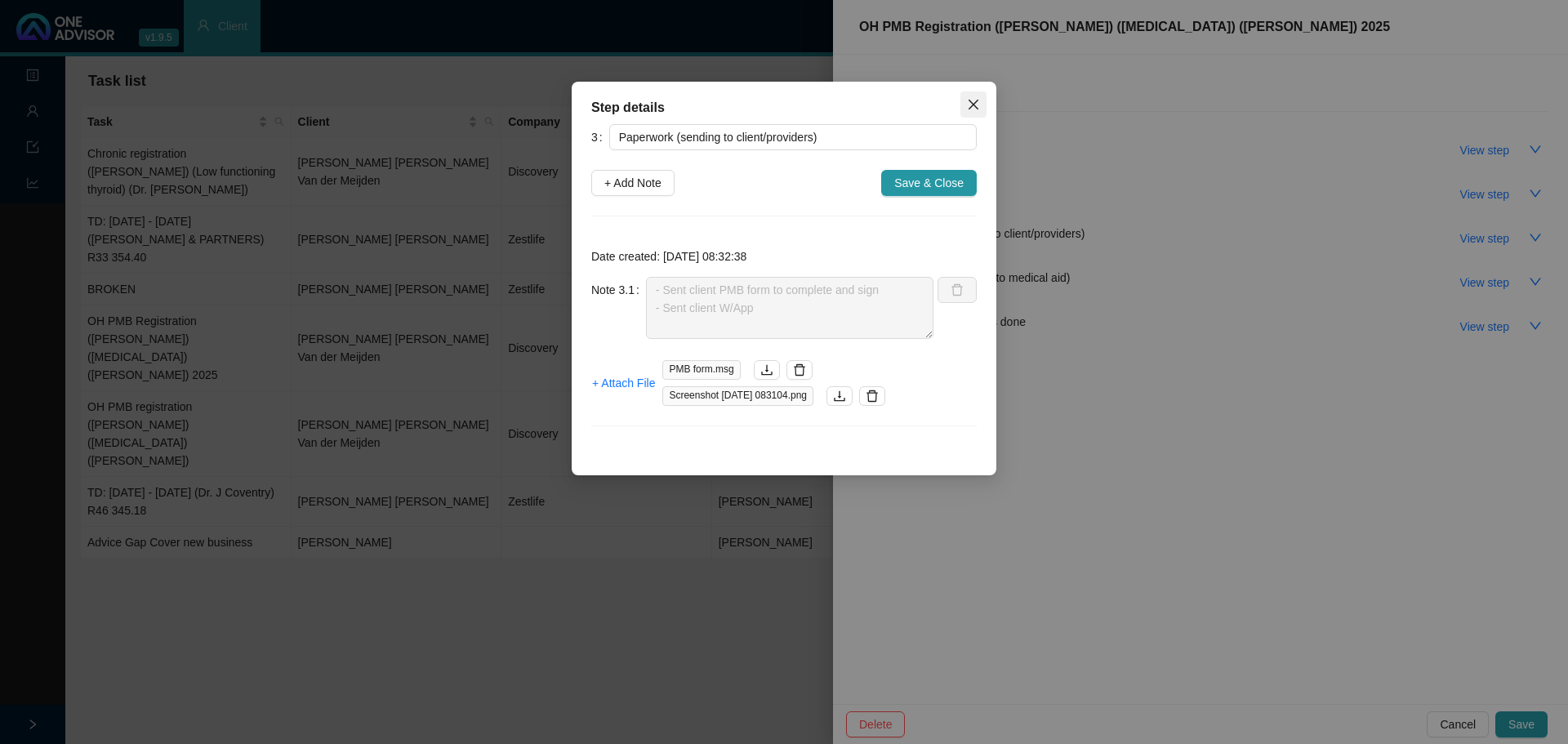
drag, startPoint x: 972, startPoint y: 108, endPoint x: 987, endPoint y: 109, distance: 15.0
click at [972, 109] on icon "close" at bounding box center [973, 105] width 13 height 13
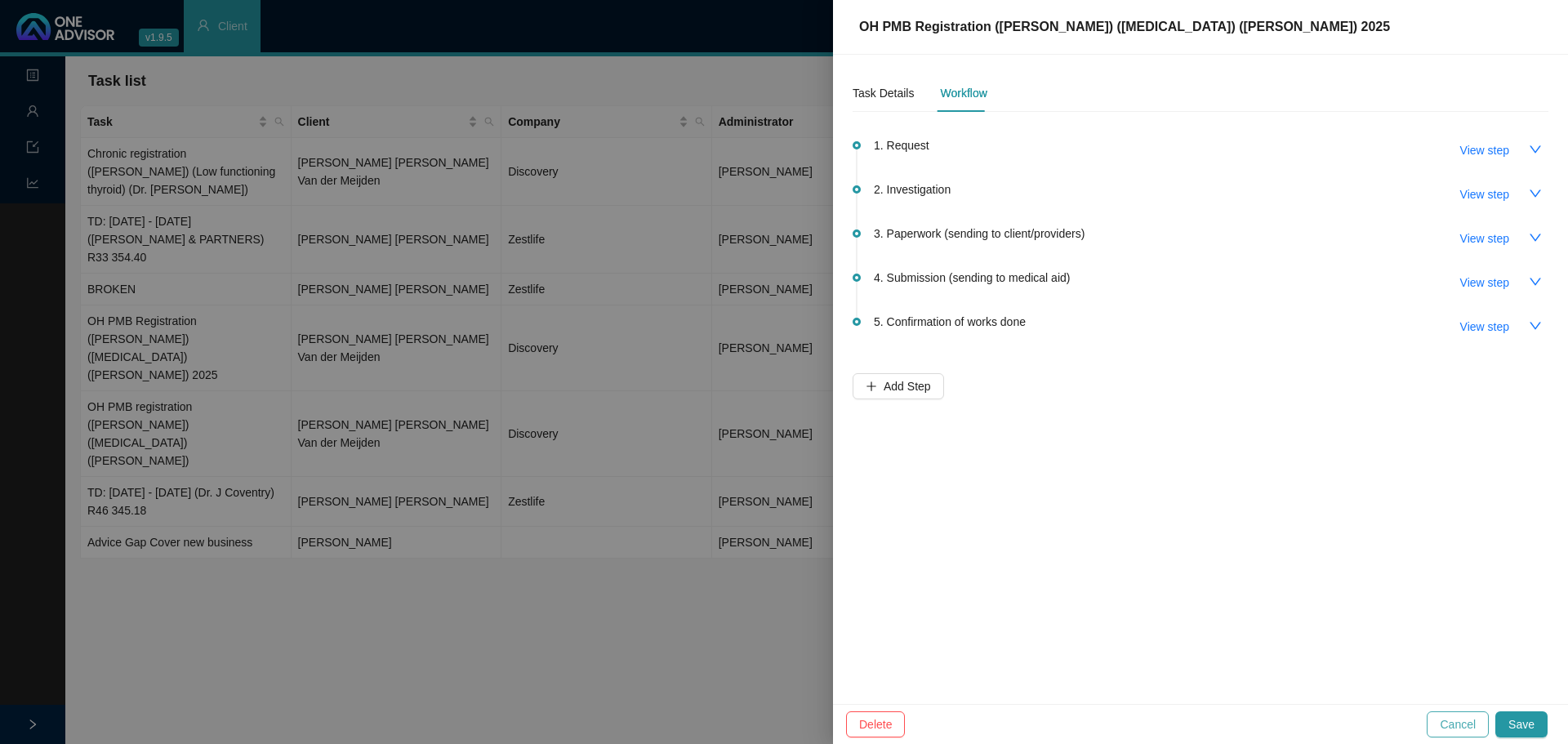
click at [1045, 449] on button "Cancel" at bounding box center [1457, 723] width 62 height 26
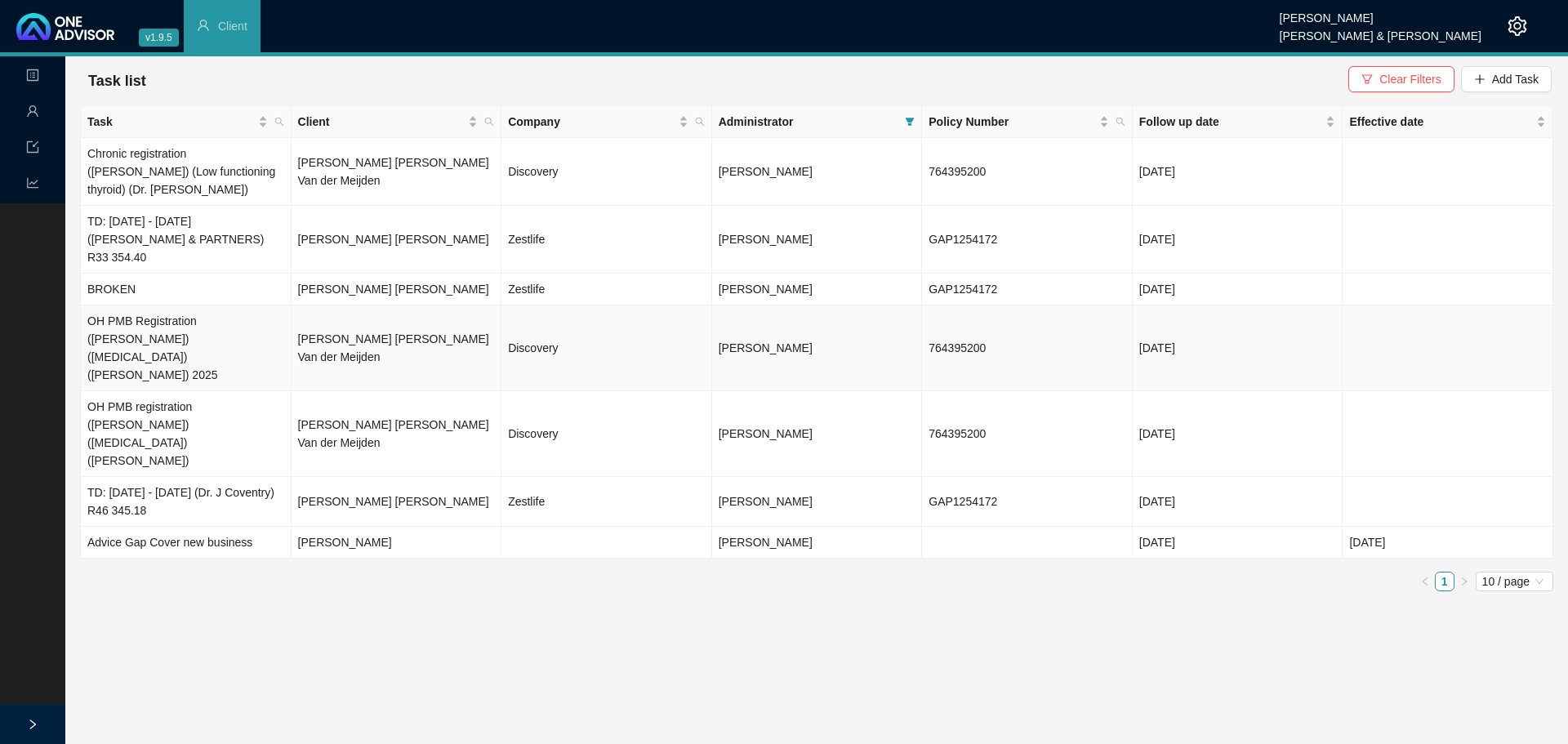
click at [326, 305] on td "[PERSON_NAME] [PERSON_NAME] Van der Meijden" at bounding box center [397, 348] width 211 height 86
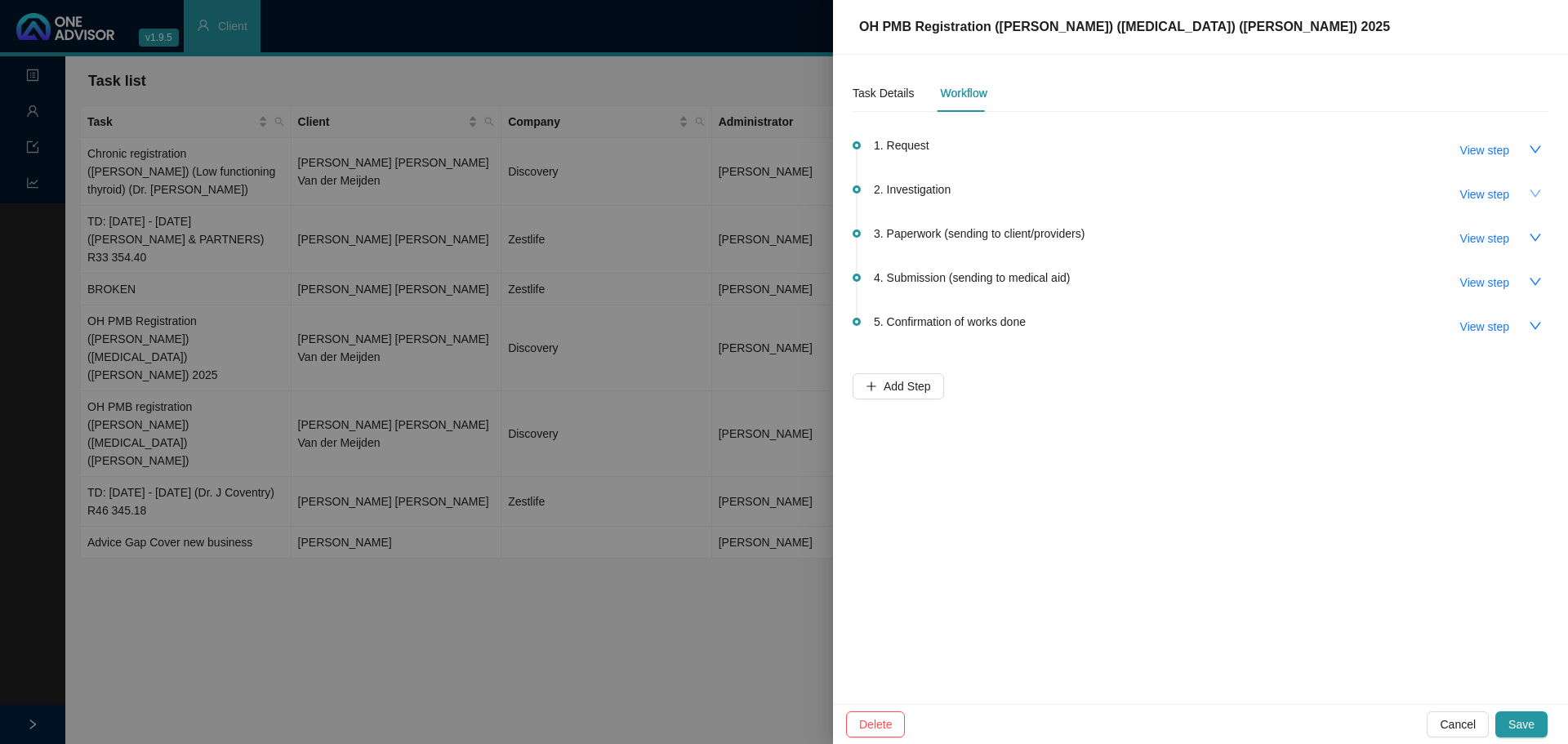
click at [1045, 191] on icon "down" at bounding box center [1535, 193] width 13 height 13
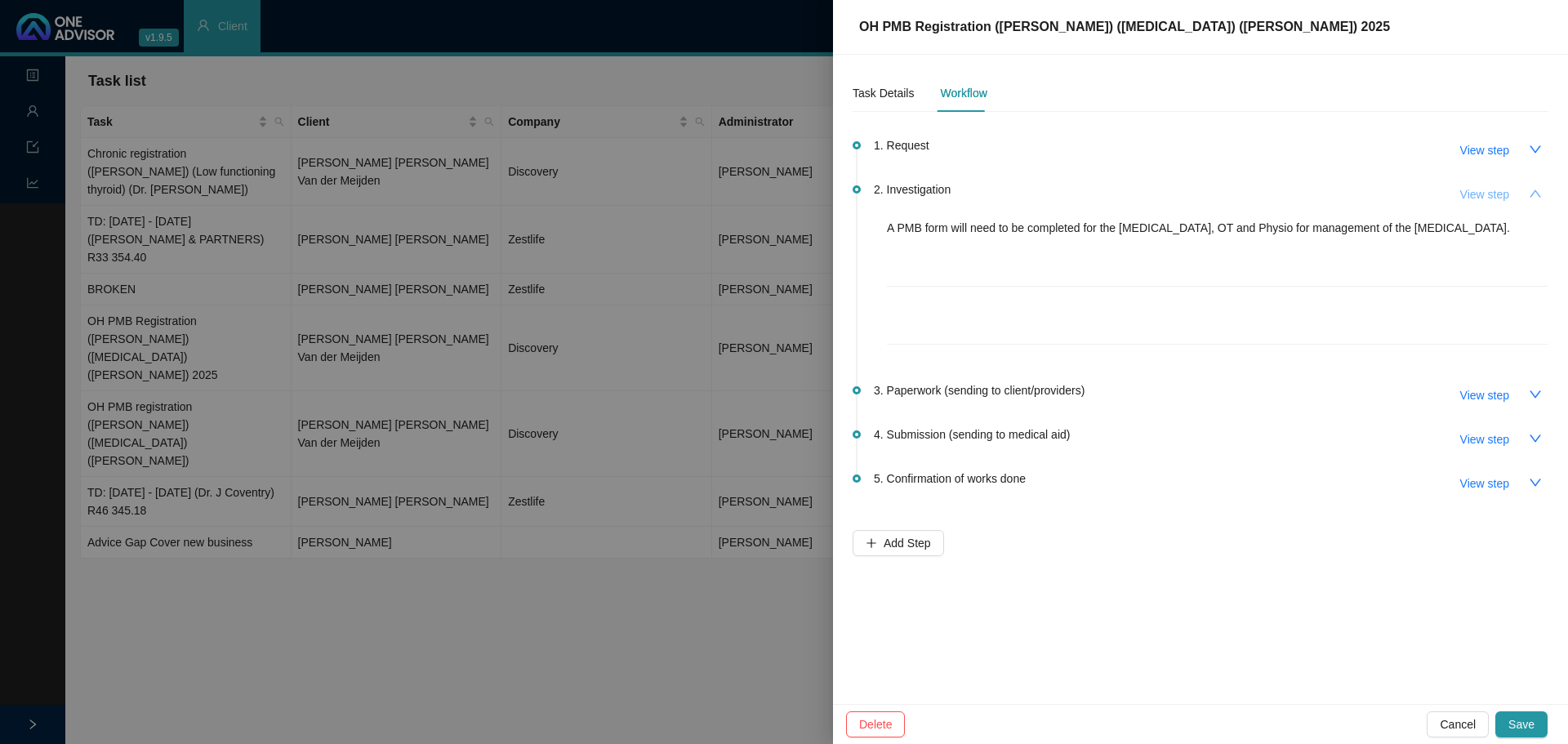
click at [1045, 192] on span "View step" at bounding box center [1484, 194] width 49 height 18
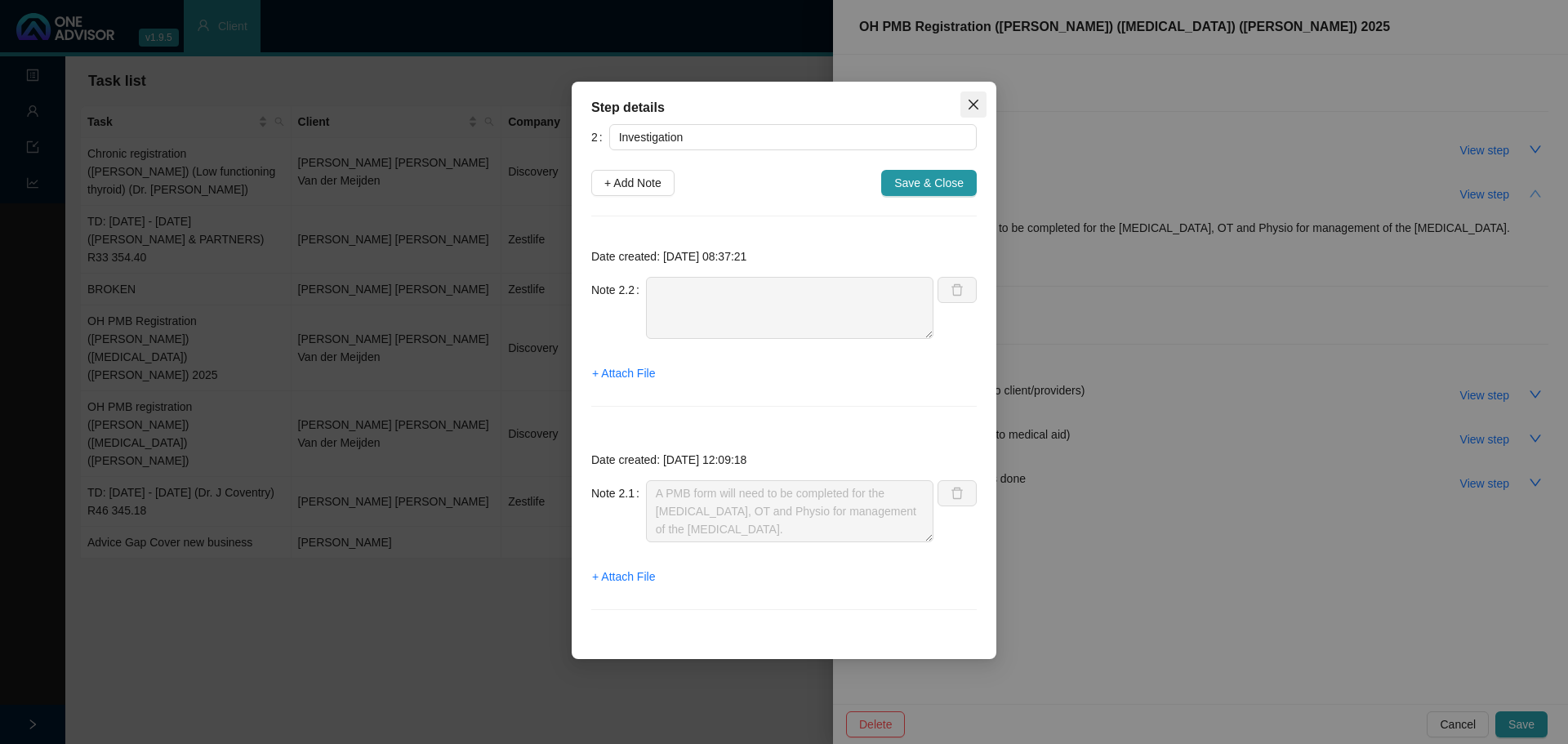
click at [973, 99] on icon "close" at bounding box center [973, 105] width 13 height 13
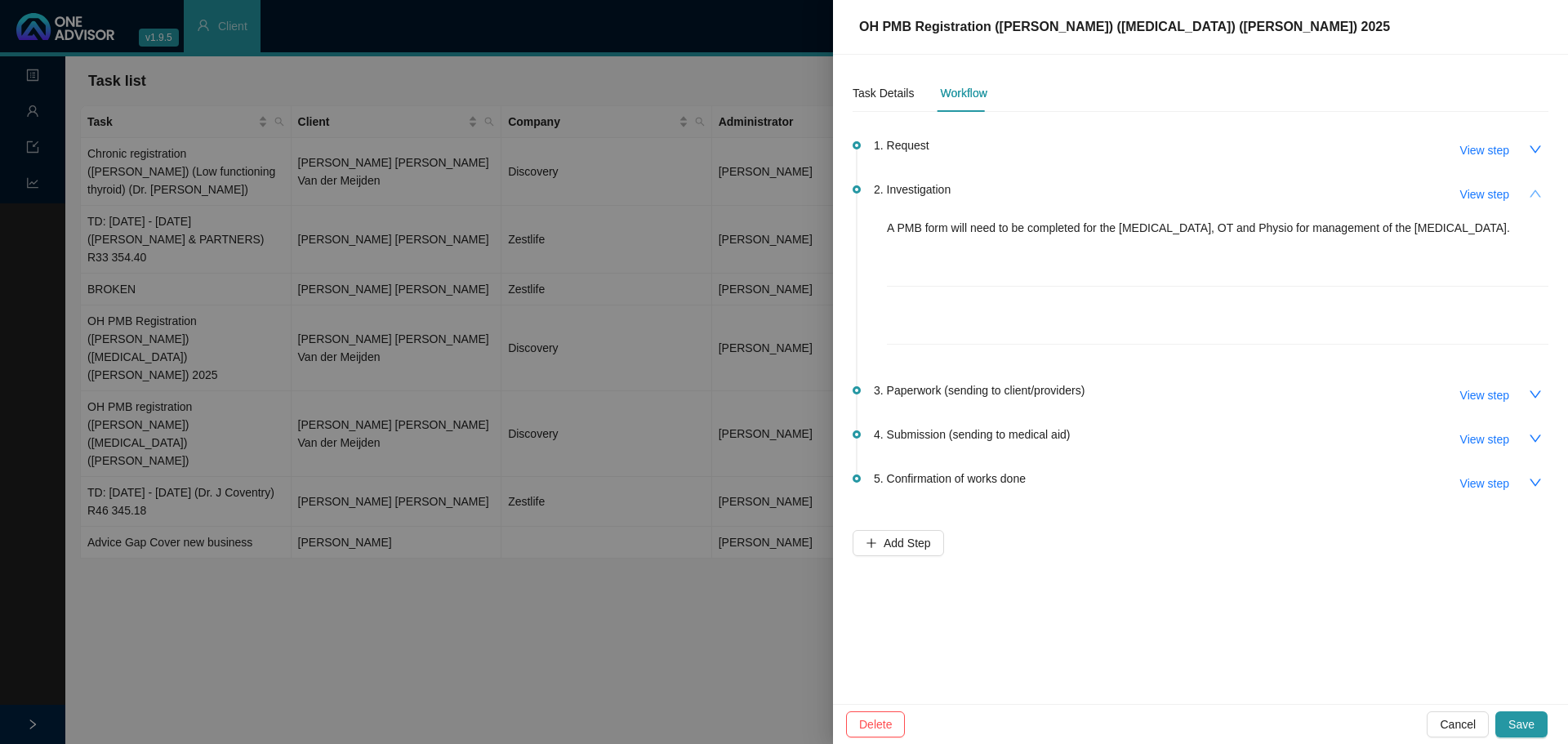
click at [522, 449] on div at bounding box center [784, 372] width 1568 height 744
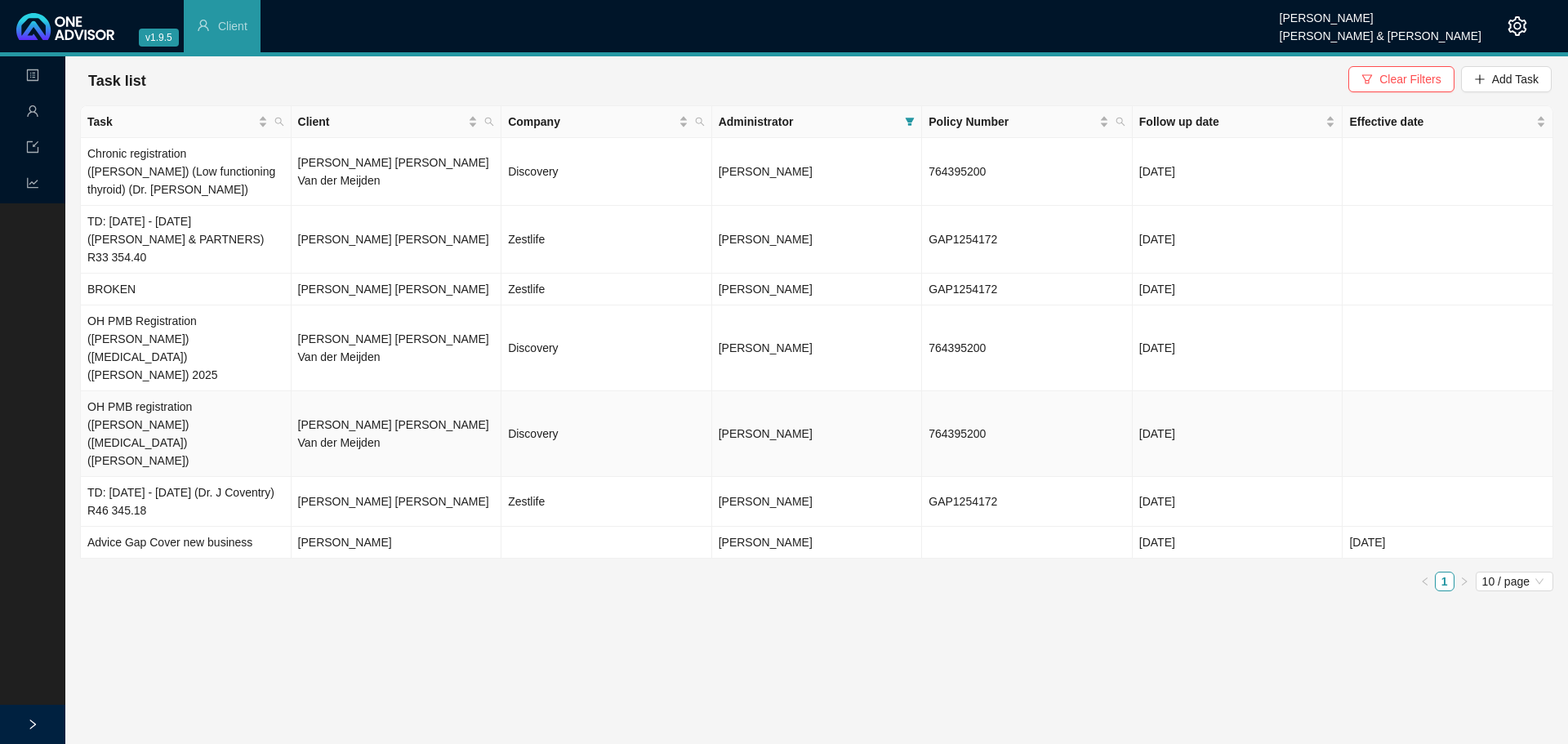
click at [347, 391] on td "[PERSON_NAME] [PERSON_NAME] Van der Meijden" at bounding box center [397, 434] width 211 height 86
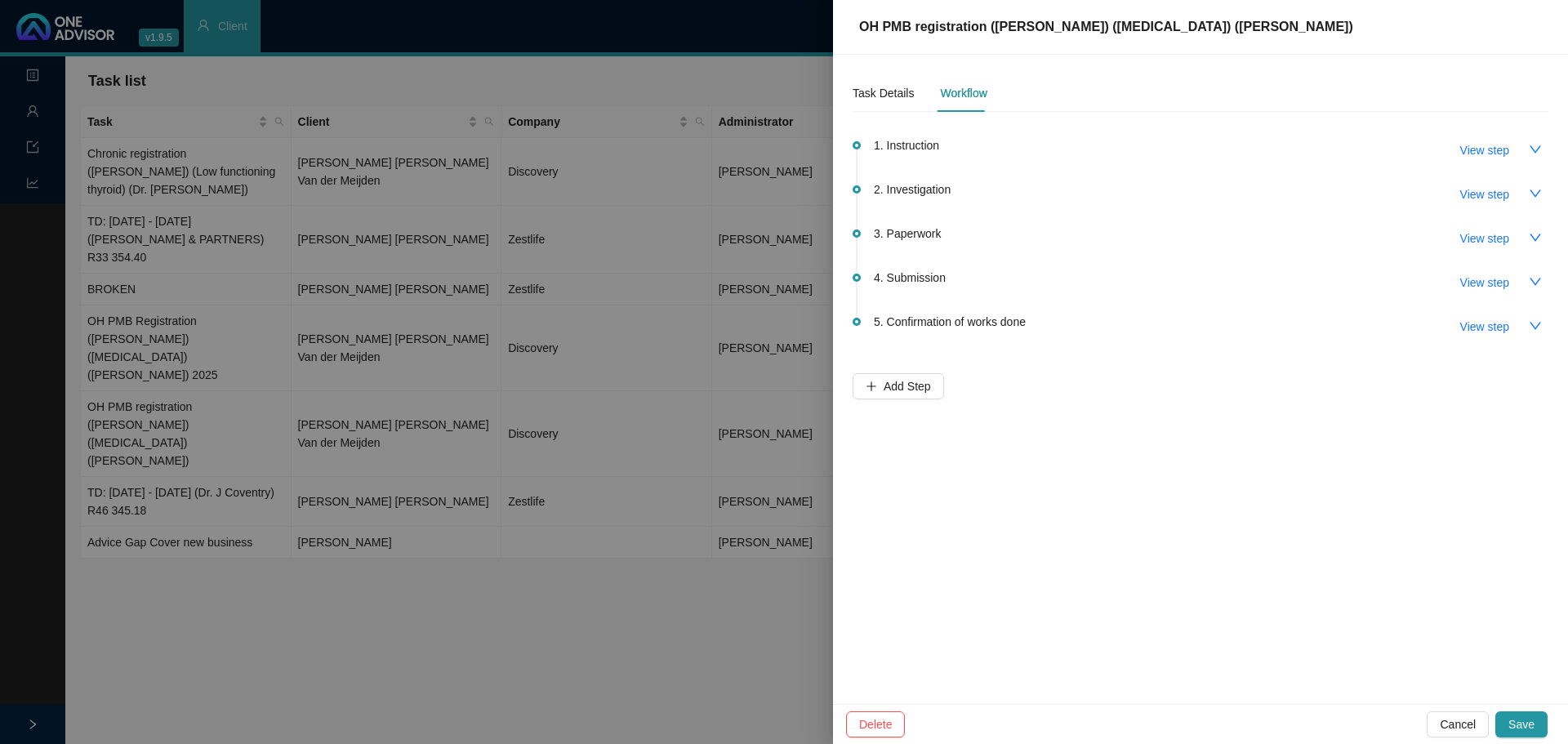
click at [202, 351] on div at bounding box center [784, 372] width 1568 height 744
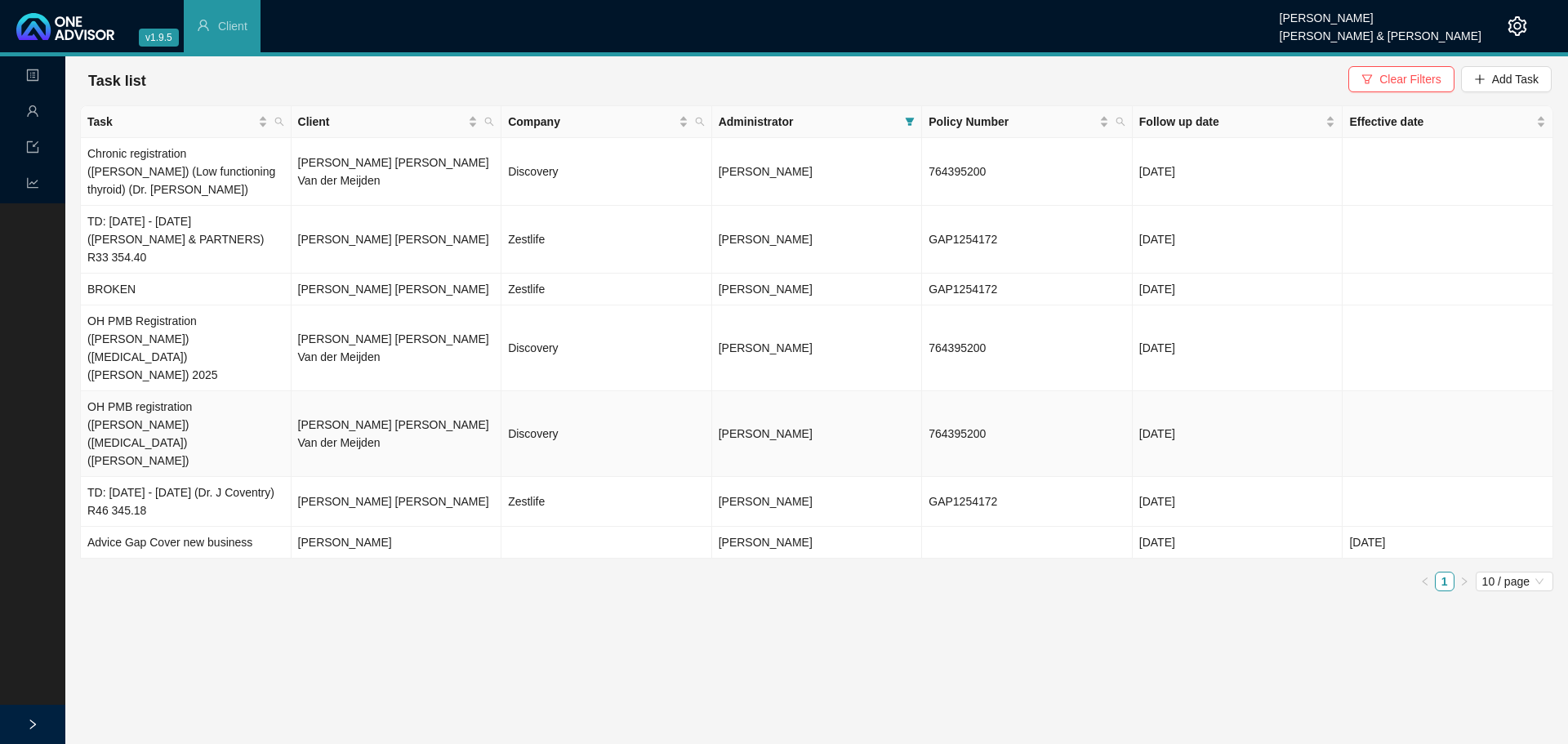
click at [211, 391] on td "OH PMB registration ([PERSON_NAME]) ([MEDICAL_DATA]) ([PERSON_NAME])" at bounding box center [186, 434] width 211 height 86
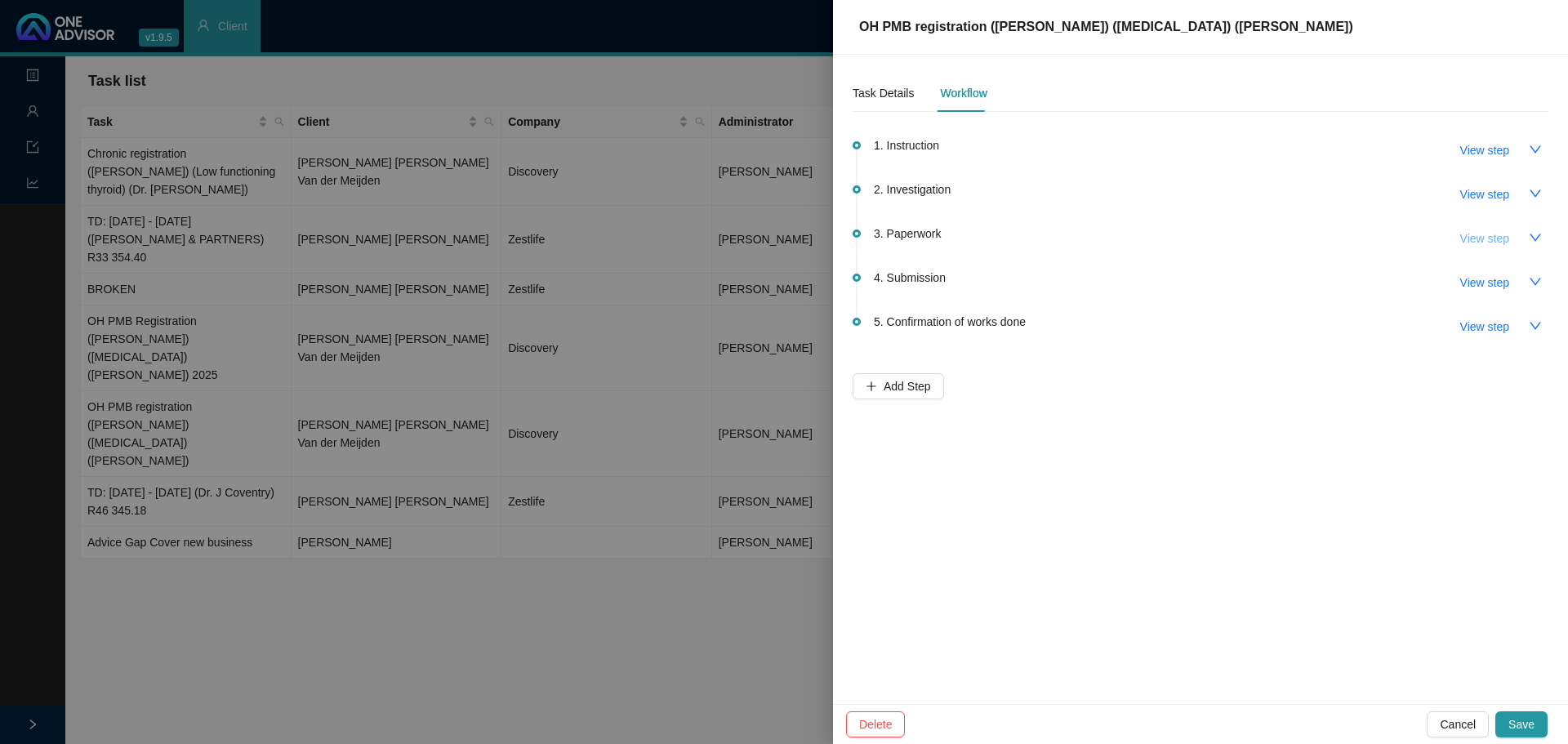
click at [1045, 238] on span "View step" at bounding box center [1484, 239] width 49 height 18
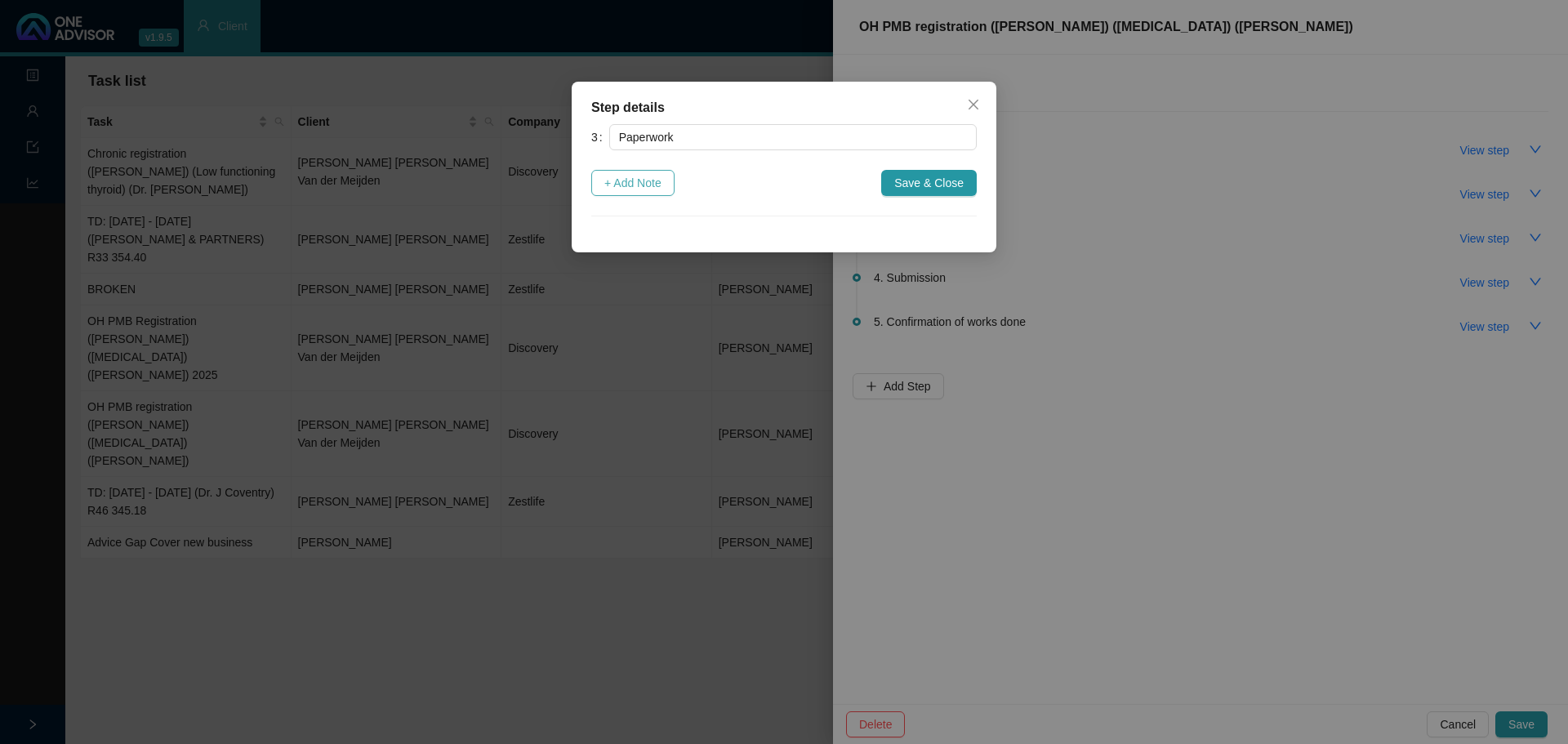
click at [642, 184] on span "+ Add Note" at bounding box center [633, 182] width 57 height 18
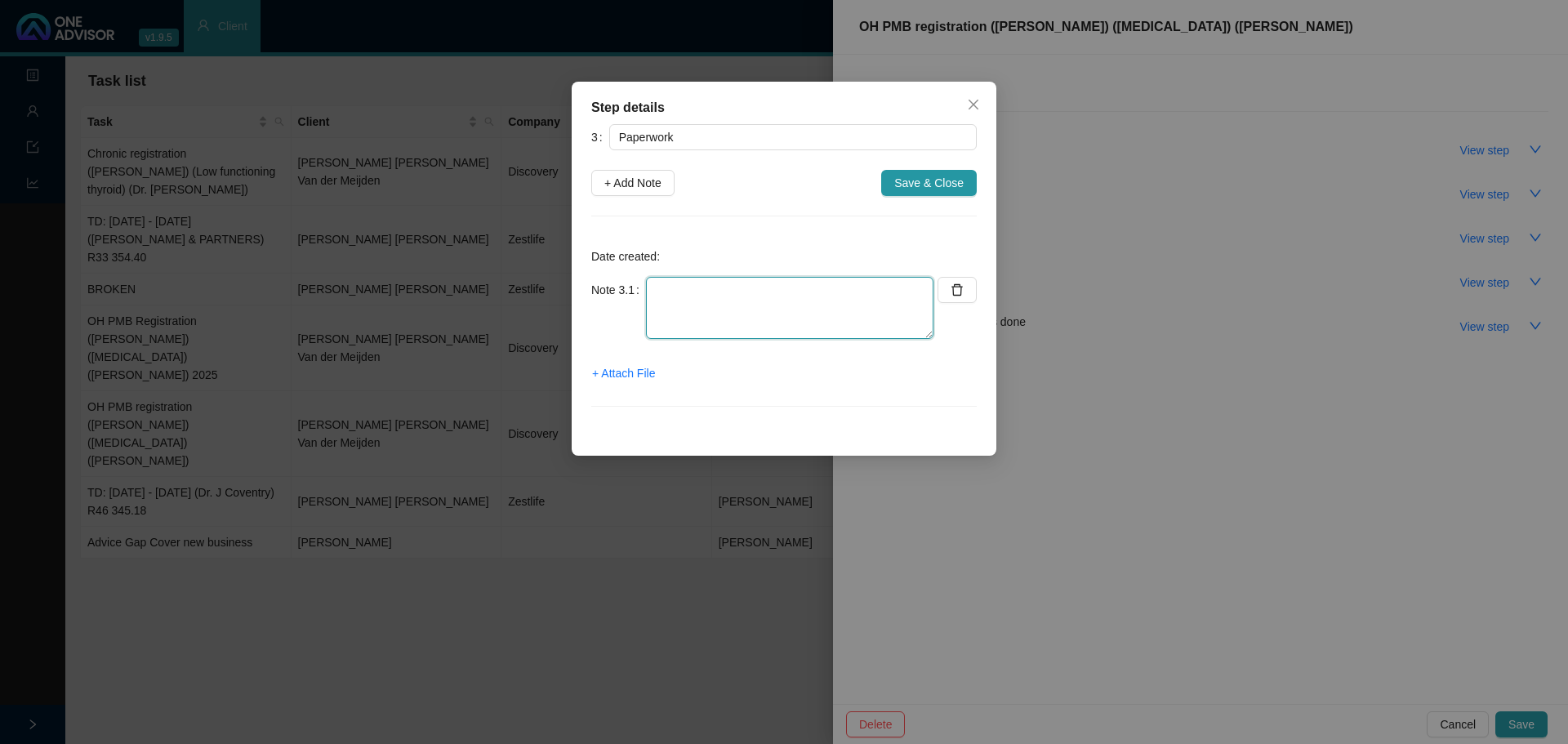
click at [657, 294] on textarea at bounding box center [789, 308] width 287 height 62
click at [776, 315] on textarea "- Sent PMB form to client - Informed client on W/" at bounding box center [789, 308] width 287 height 62
type textarea "- Sent PMB form to client - Informed client on W/app"
click at [624, 375] on span "+ Attach File" at bounding box center [623, 373] width 63 height 18
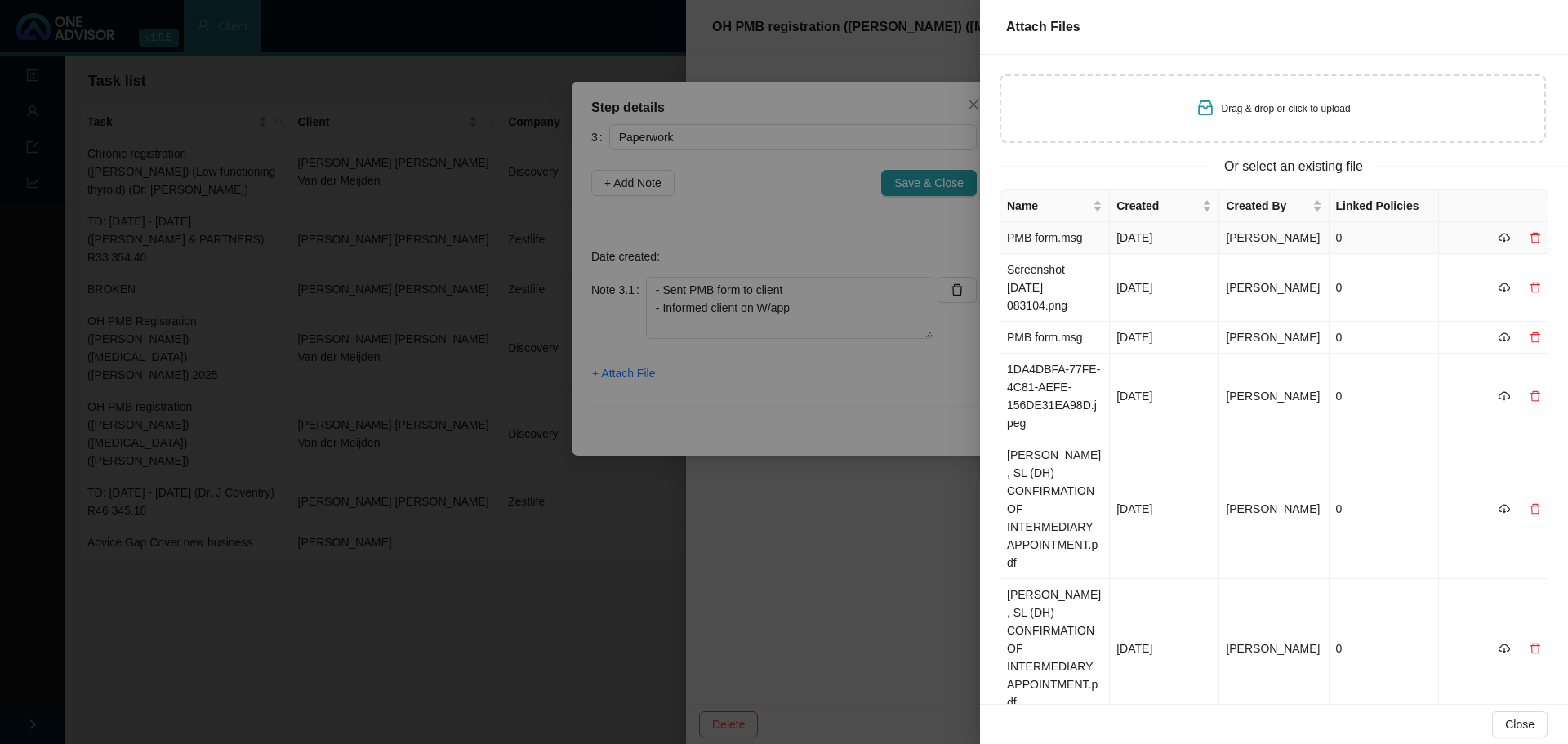
click at [1044, 249] on td "PMB form.msg" at bounding box center [1055, 238] width 109 height 32
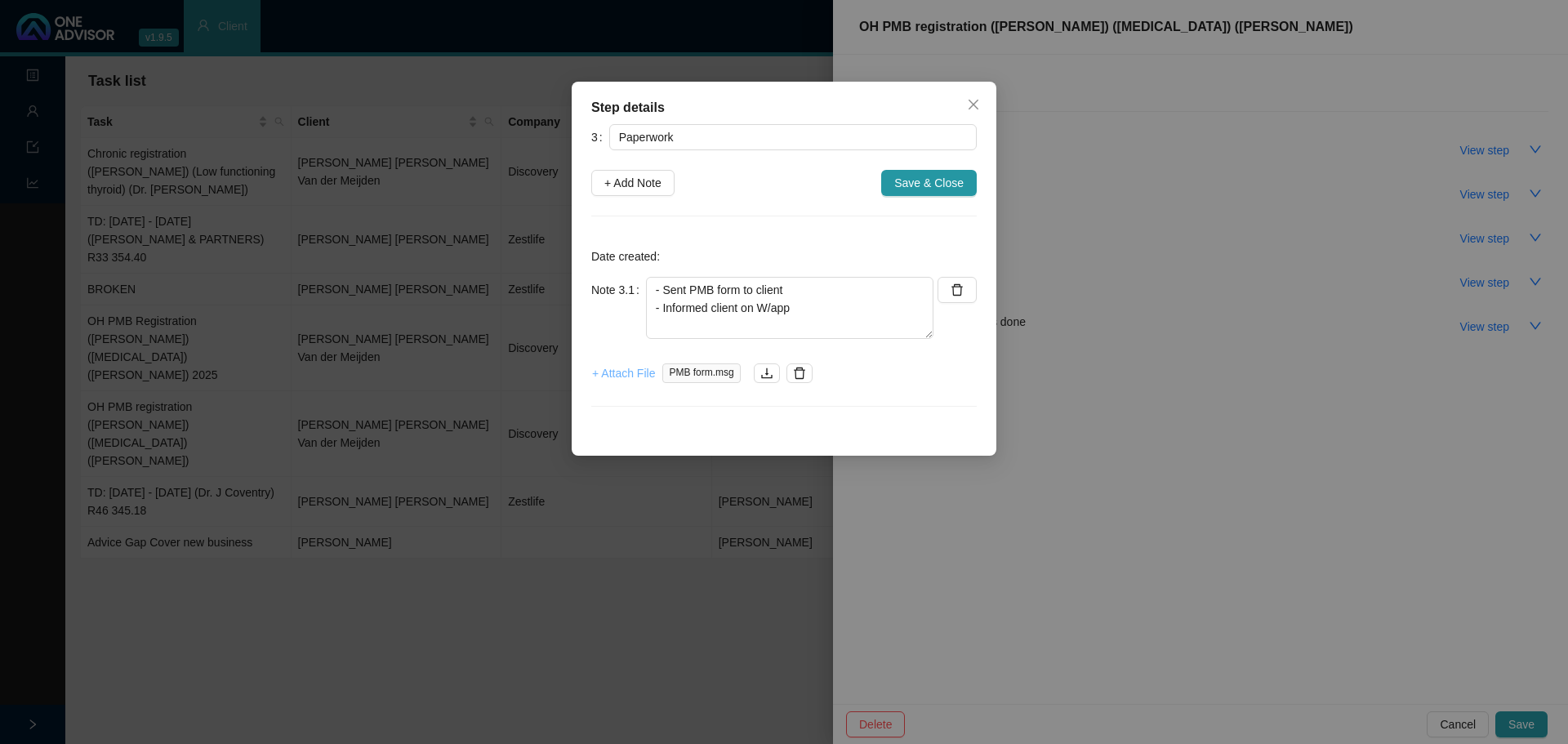
click at [619, 375] on span "+ Attach File" at bounding box center [623, 373] width 63 height 18
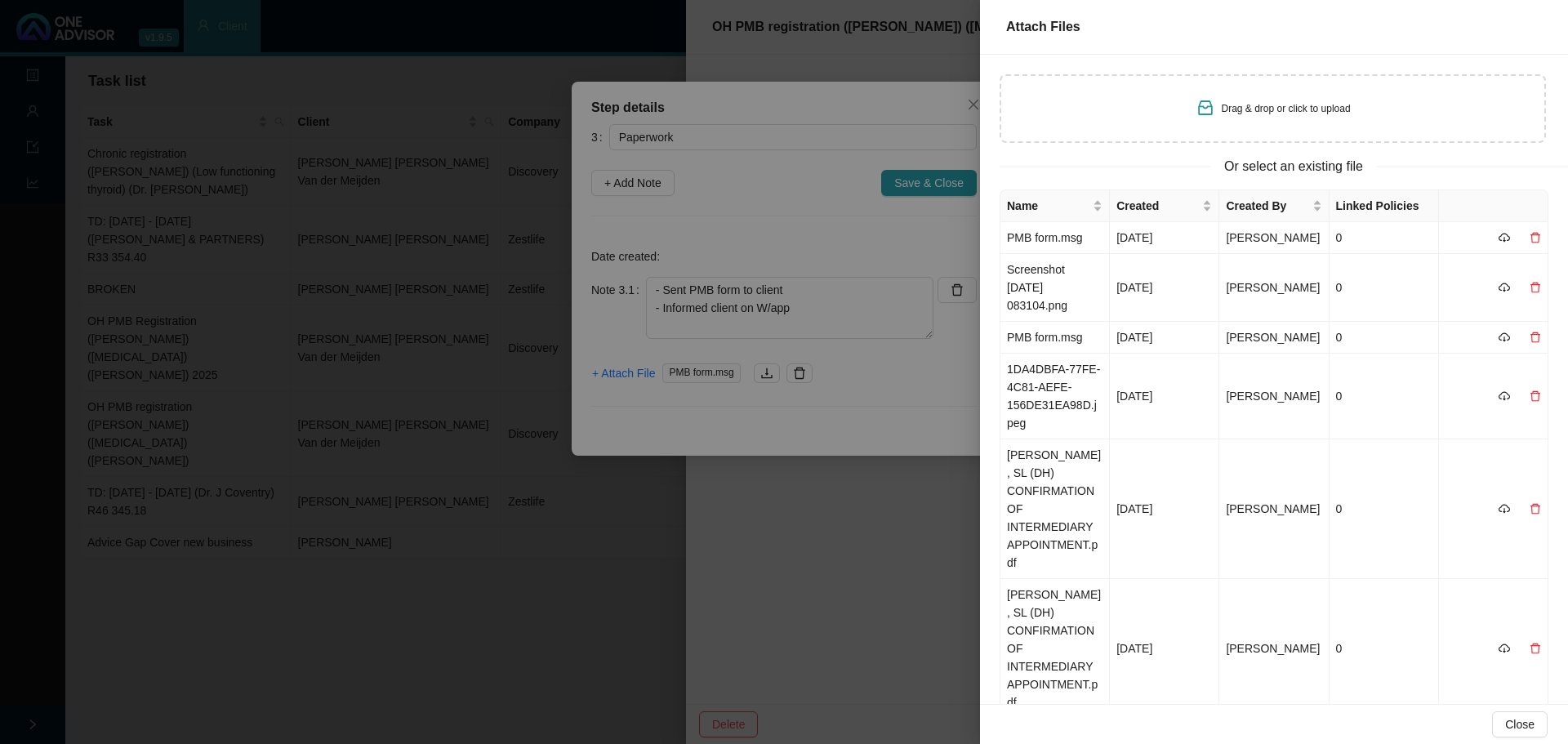
click at [1045, 119] on div "Drag & drop or click to upload" at bounding box center [1273, 109] width 155 height 23
type input "C:\fakepath\Screenshot [DATE] 083104.png"
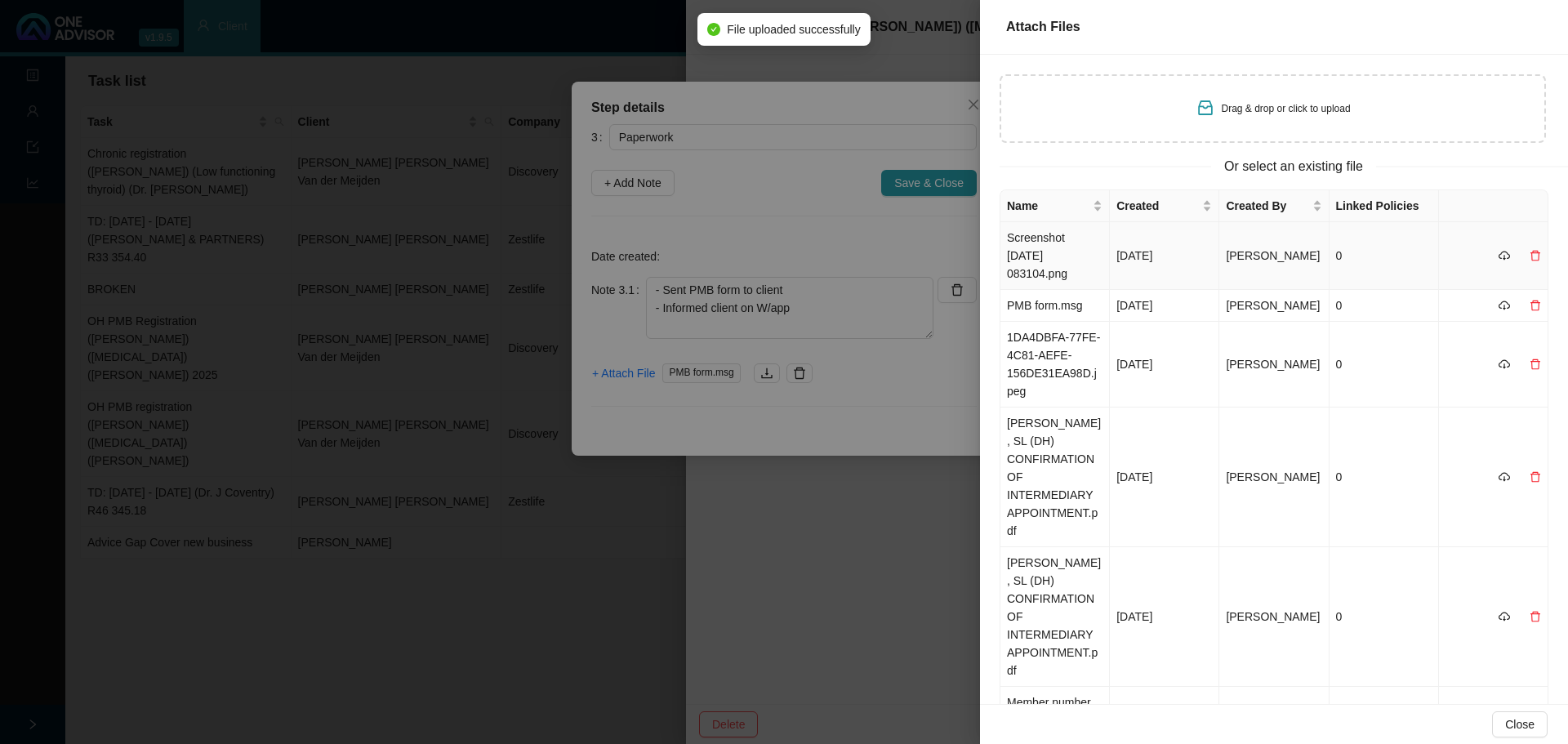
click at [1045, 246] on td "Screenshot [DATE] 083104.png" at bounding box center [1055, 256] width 109 height 68
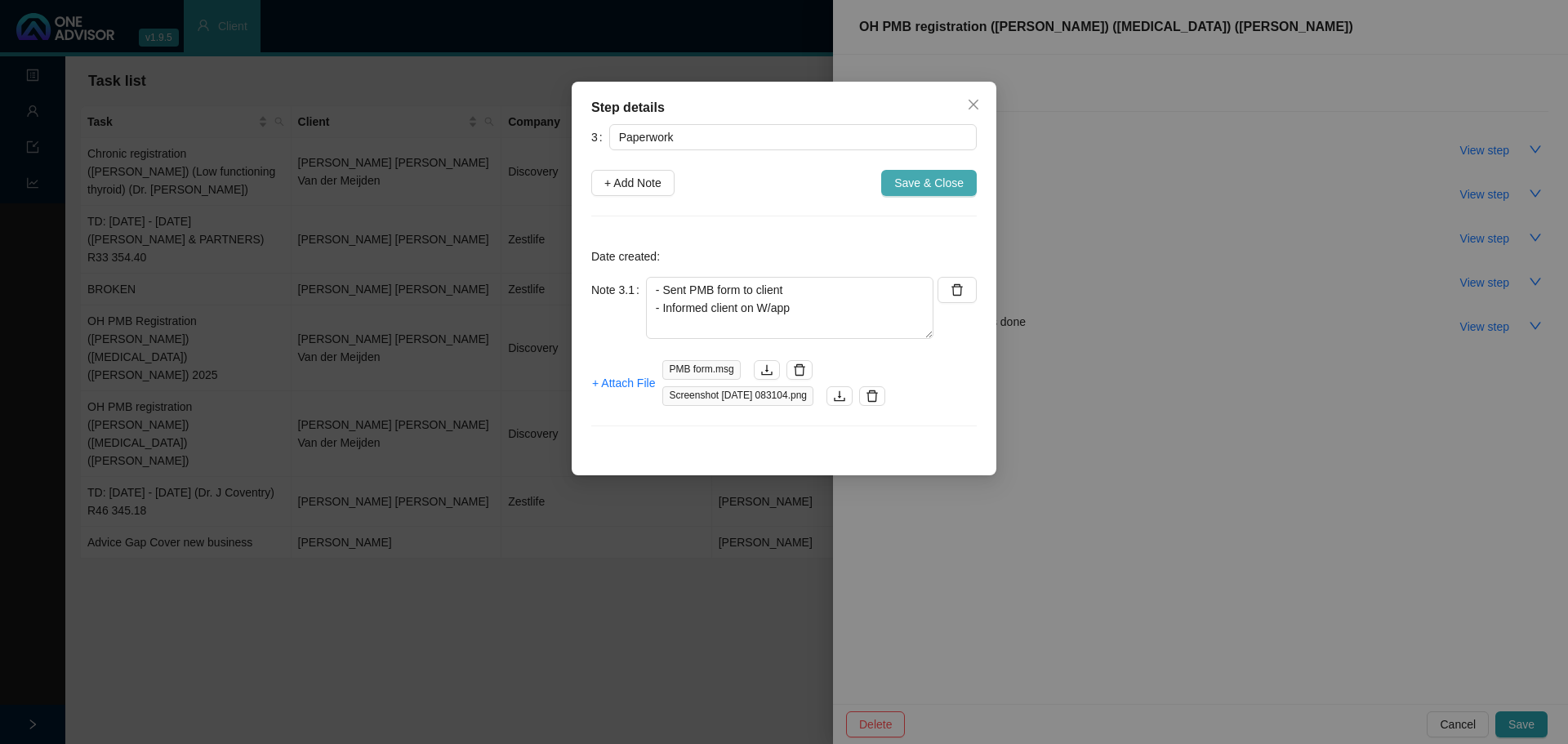
click at [933, 184] on span "Save & Close" at bounding box center [929, 182] width 70 height 18
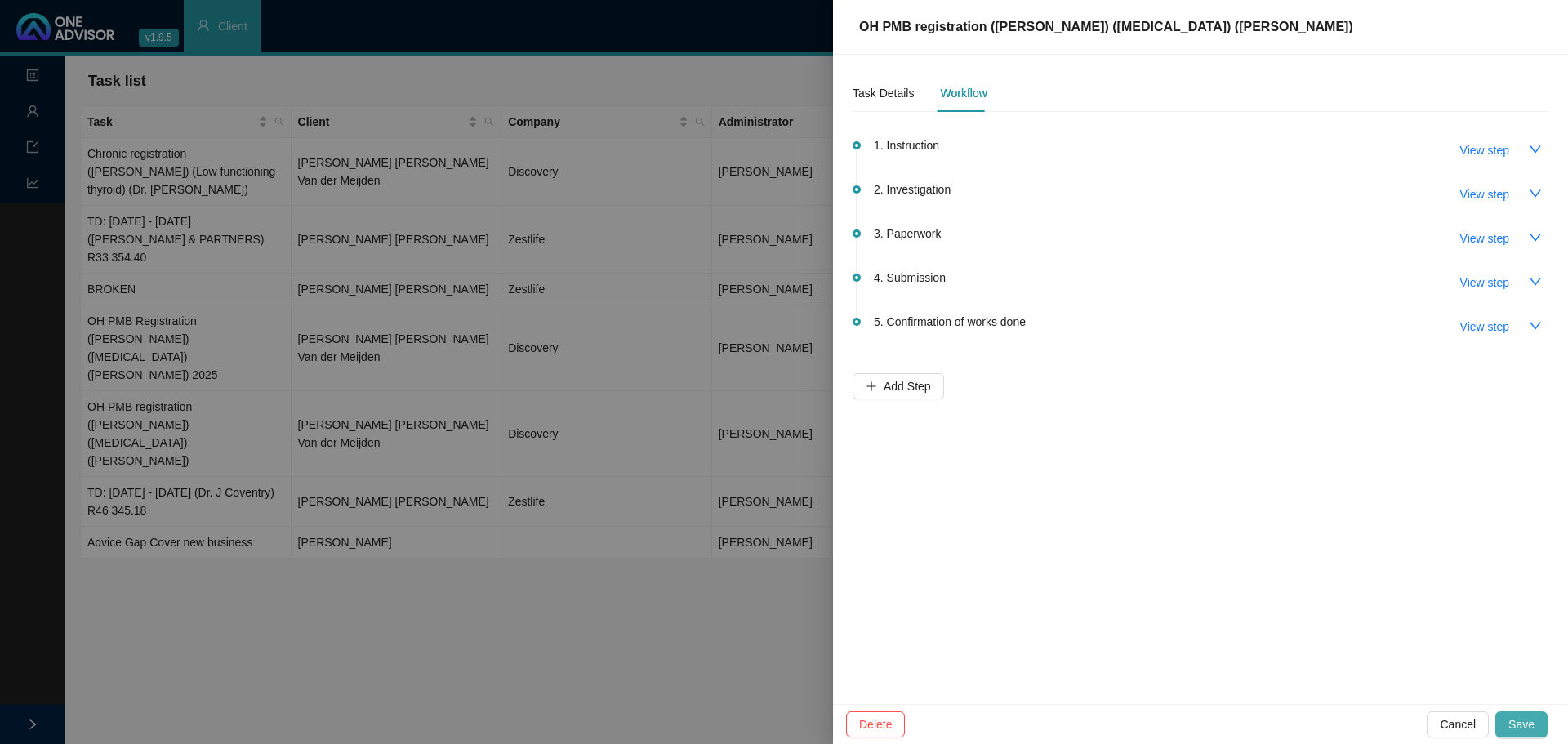
click at [1045, 449] on button "Save" at bounding box center [1521, 723] width 52 height 26
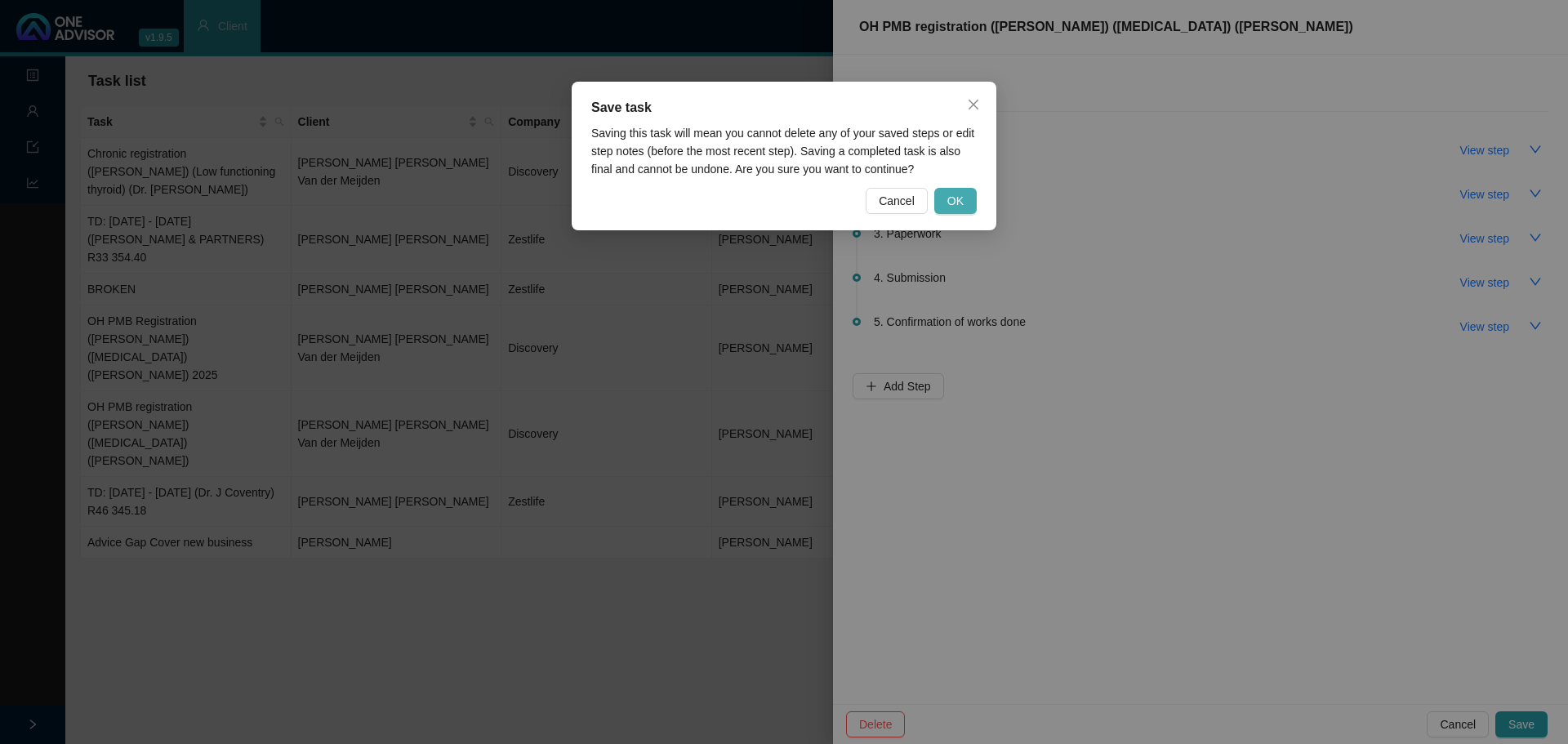
drag, startPoint x: 953, startPoint y: 211, endPoint x: 906, endPoint y: 252, distance: 62.4
click at [953, 211] on button "OK" at bounding box center [954, 200] width 42 height 26
